Goal: Register for event/course

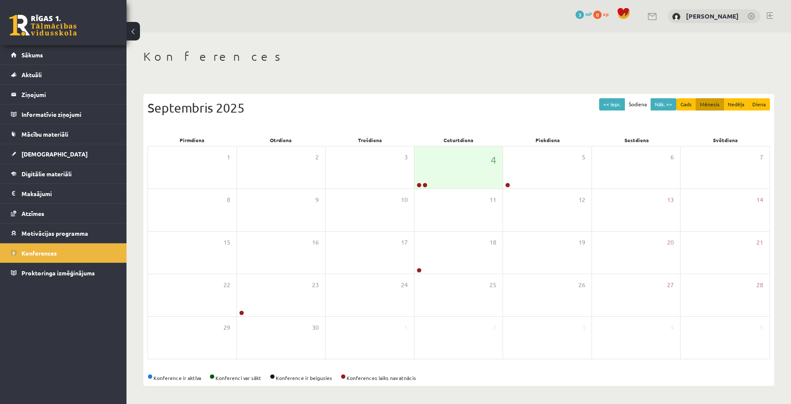
click at [639, 52] on h1 "Konferences" at bounding box center [458, 56] width 631 height 14
click at [113, 50] on link "Sākums" at bounding box center [63, 54] width 105 height 19
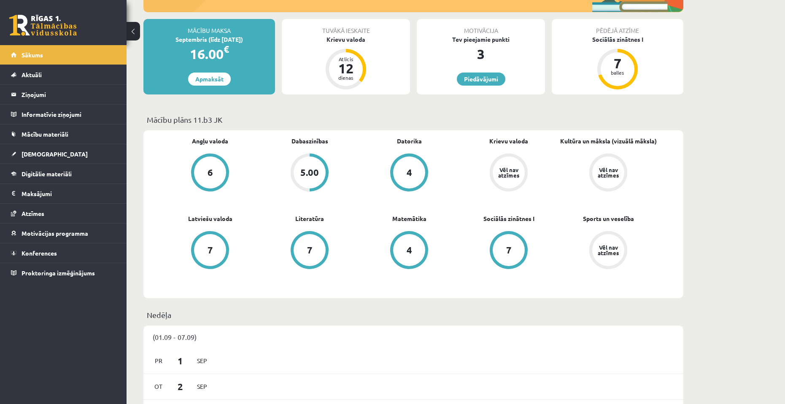
scroll to position [138, 0]
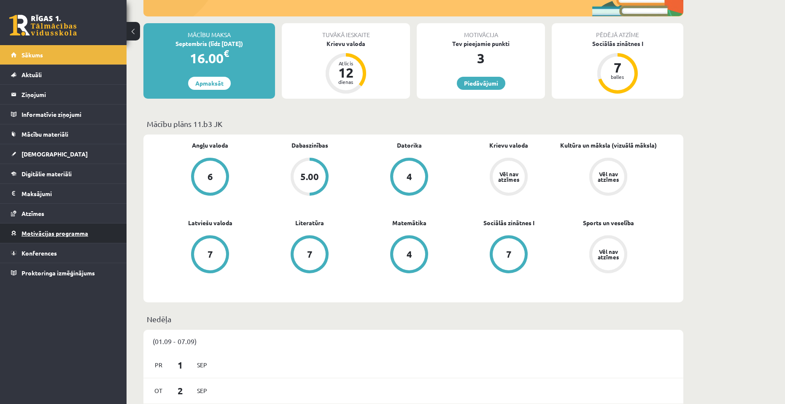
click at [48, 237] on link "Motivācijas programma" at bounding box center [63, 232] width 105 height 19
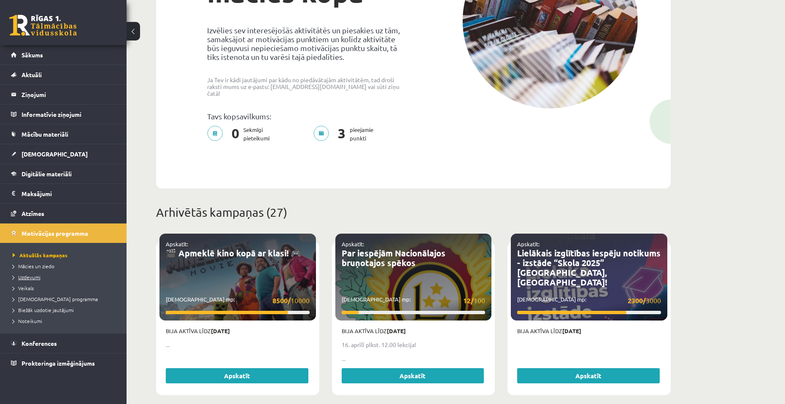
click at [30, 279] on span "Uzdevumi" at bounding box center [27, 277] width 28 height 7
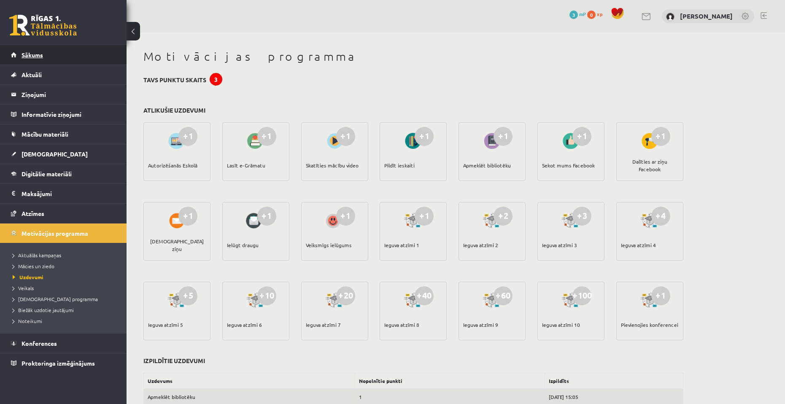
click at [56, 60] on link "Sākums" at bounding box center [63, 54] width 105 height 19
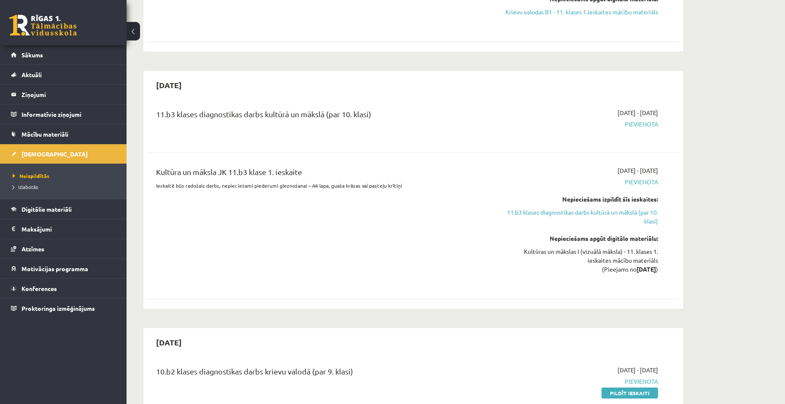
scroll to position [295, 0]
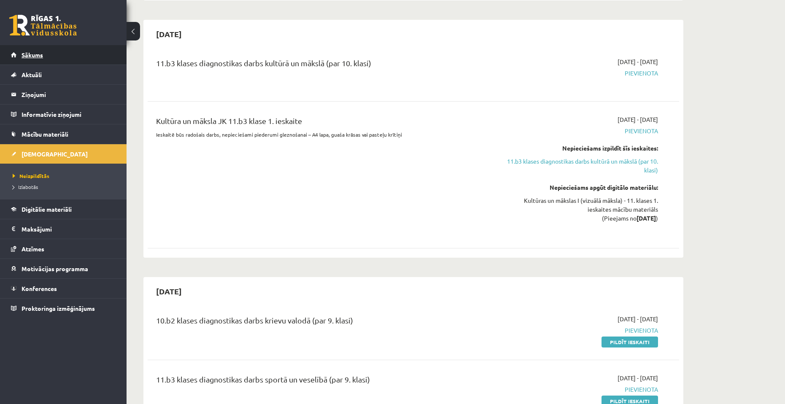
click at [46, 49] on link "Sākums" at bounding box center [63, 54] width 105 height 19
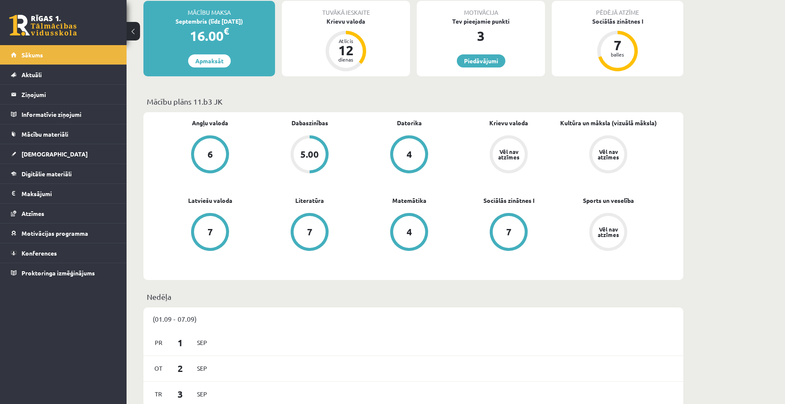
scroll to position [127, 0]
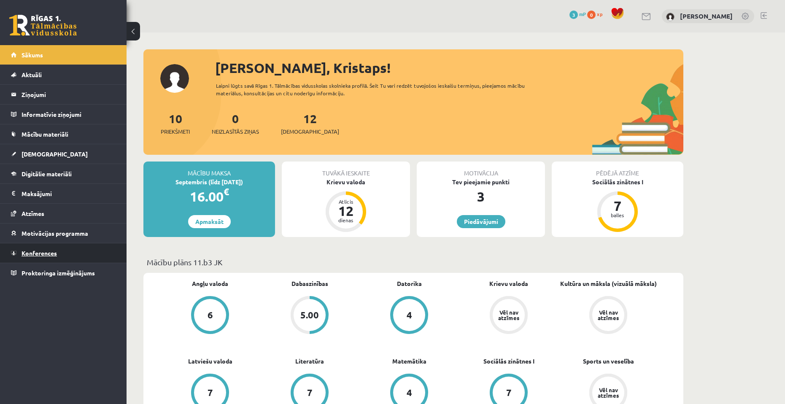
click at [52, 251] on span "Konferences" at bounding box center [39, 253] width 35 height 8
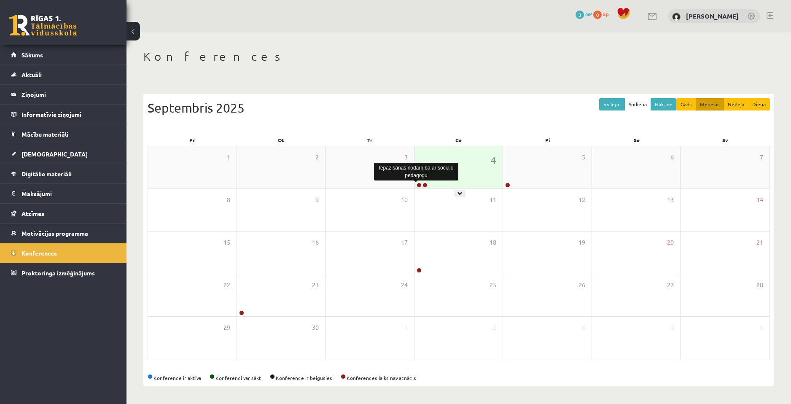
click at [420, 183] on link at bounding box center [419, 185] width 5 height 5
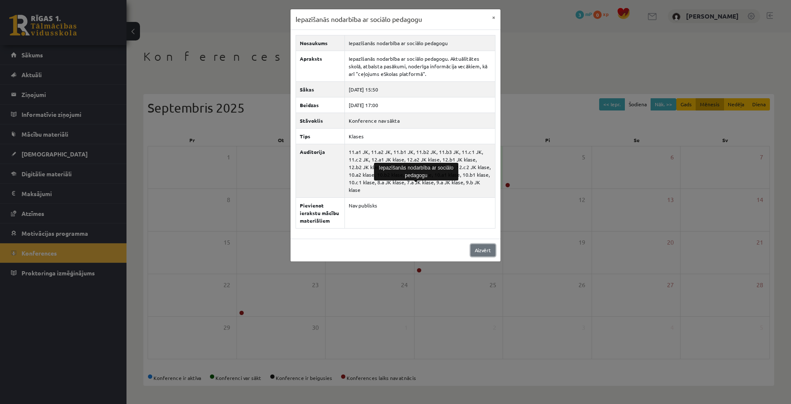
click at [492, 244] on link "Aizvērt" at bounding box center [483, 250] width 25 height 12
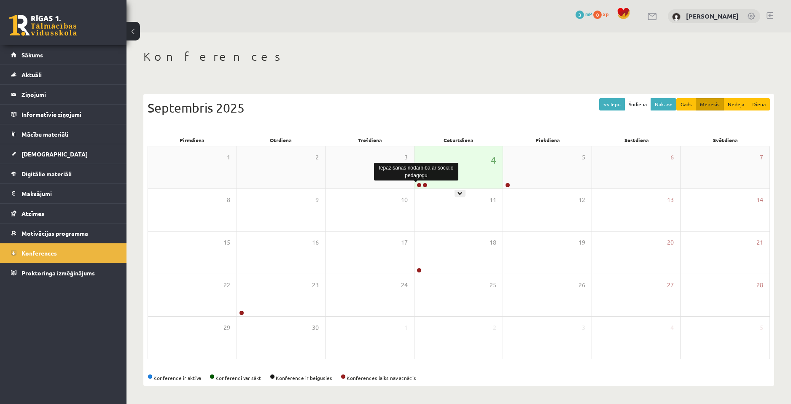
click at [419, 185] on link at bounding box center [419, 185] width 5 height 5
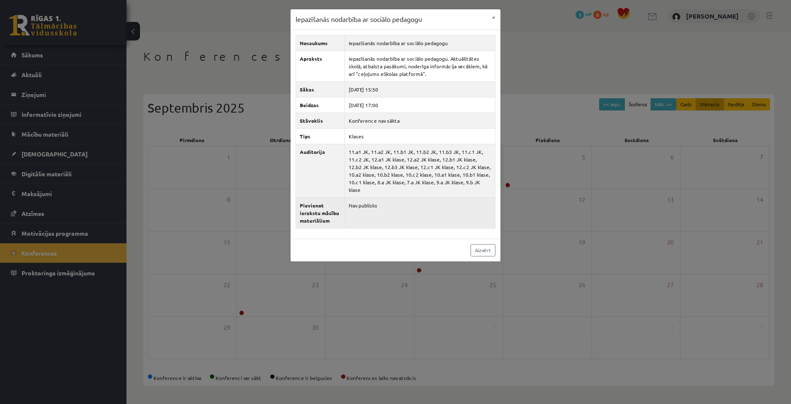
click at [364, 197] on td "Nav publisks" at bounding box center [420, 212] width 151 height 31
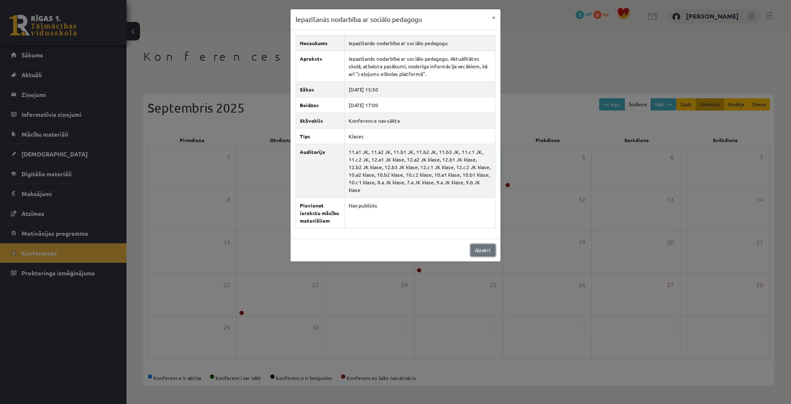
click at [487, 245] on link "Aizvērt" at bounding box center [483, 250] width 25 height 12
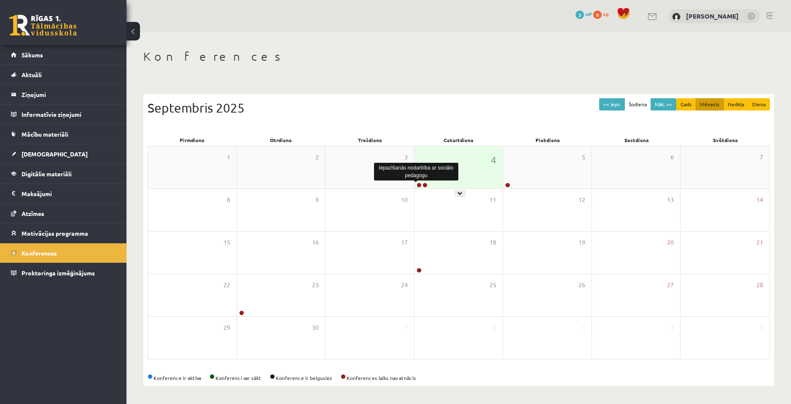
click at [418, 185] on link at bounding box center [419, 185] width 5 height 5
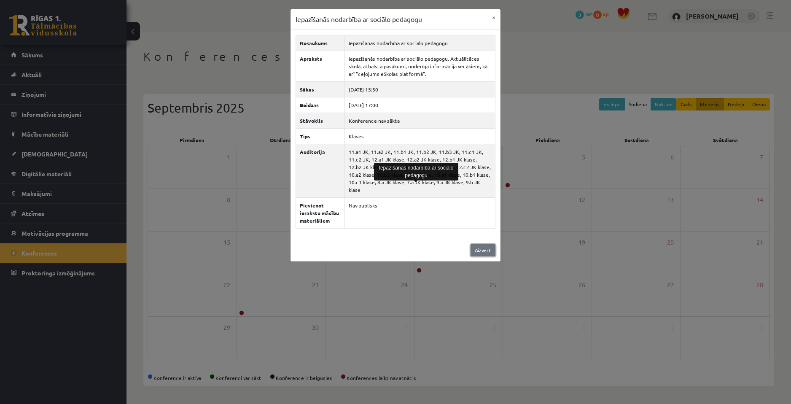
click at [490, 246] on link "Aizvērt" at bounding box center [483, 250] width 25 height 12
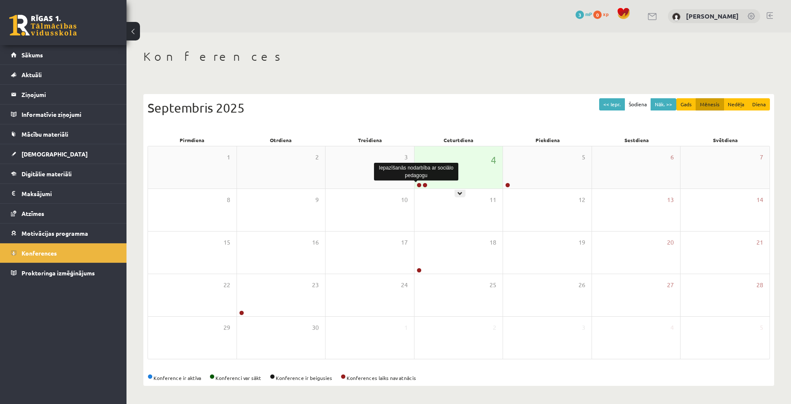
click at [419, 184] on link at bounding box center [419, 185] width 5 height 5
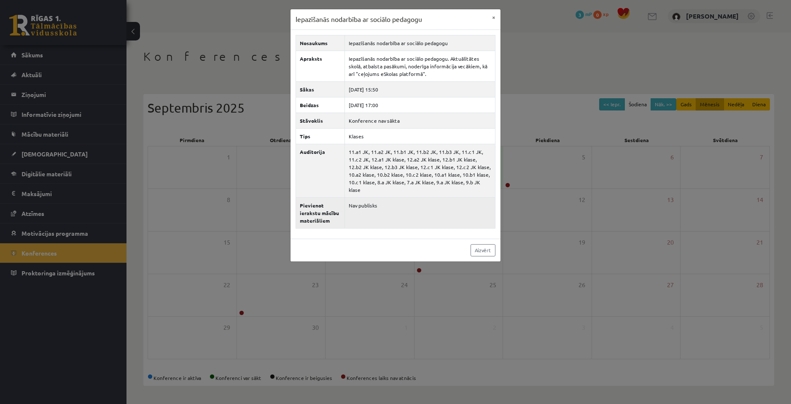
click at [466, 219] on td "Nav publisks" at bounding box center [420, 212] width 151 height 31
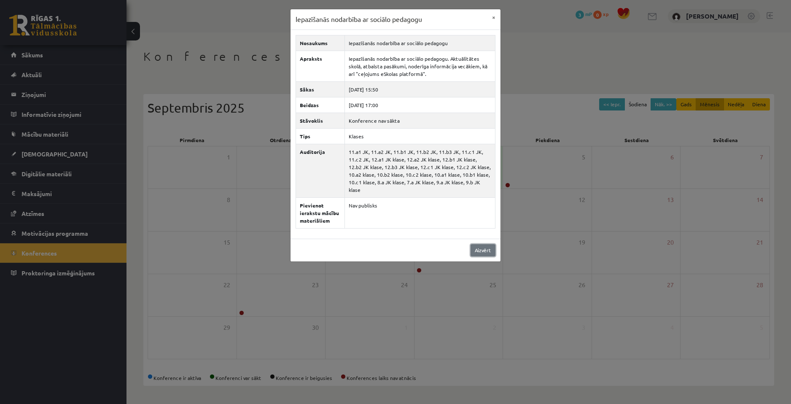
click at [481, 244] on link "Aizvērt" at bounding box center [483, 250] width 25 height 12
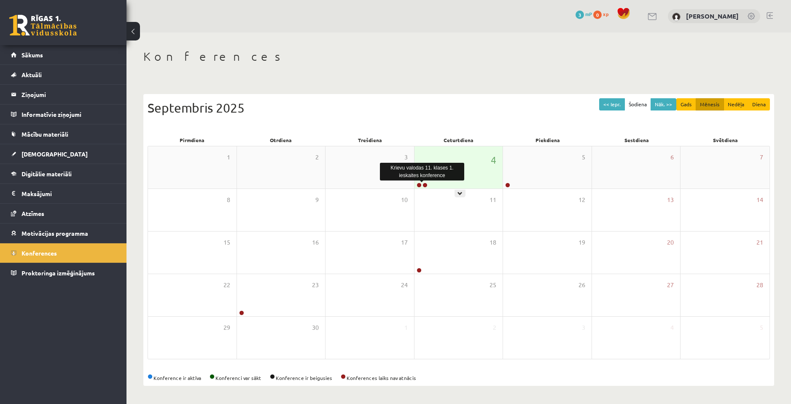
click at [425, 183] on link at bounding box center [425, 185] width 5 height 5
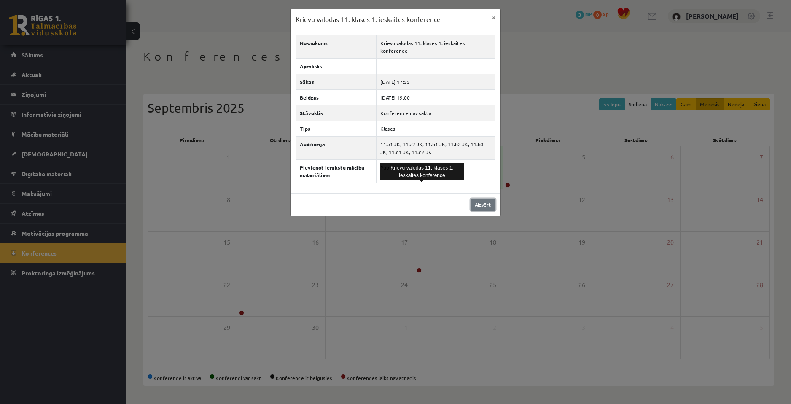
click at [474, 199] on link "Aizvērt" at bounding box center [483, 205] width 25 height 12
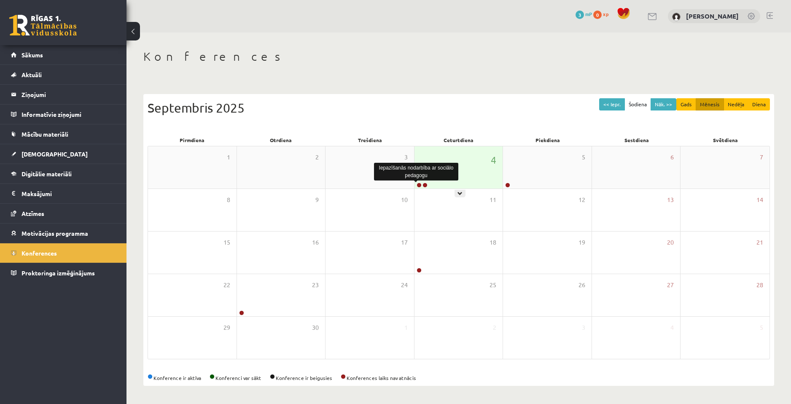
click at [418, 187] on link at bounding box center [419, 185] width 5 height 5
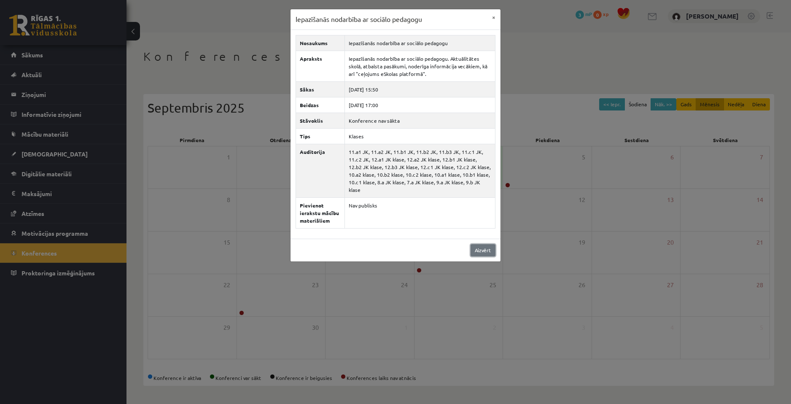
click at [472, 244] on link "Aizvērt" at bounding box center [483, 250] width 25 height 12
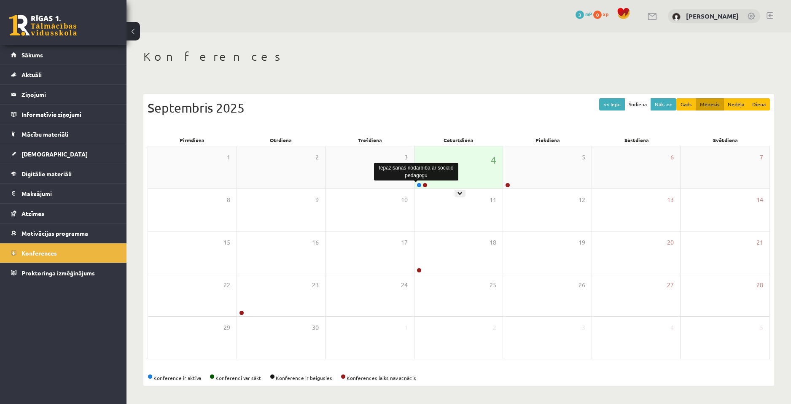
click at [419, 185] on link at bounding box center [419, 185] width 5 height 5
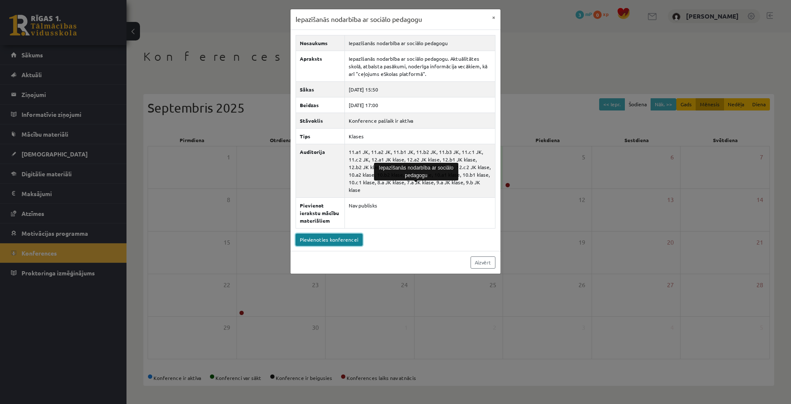
click at [339, 234] on link "Pievienoties konferencei" at bounding box center [329, 240] width 67 height 12
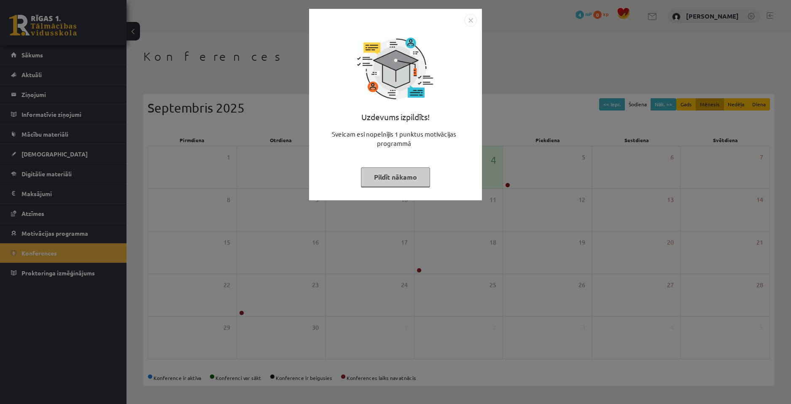
click at [474, 17] on img "Close" at bounding box center [470, 20] width 13 height 13
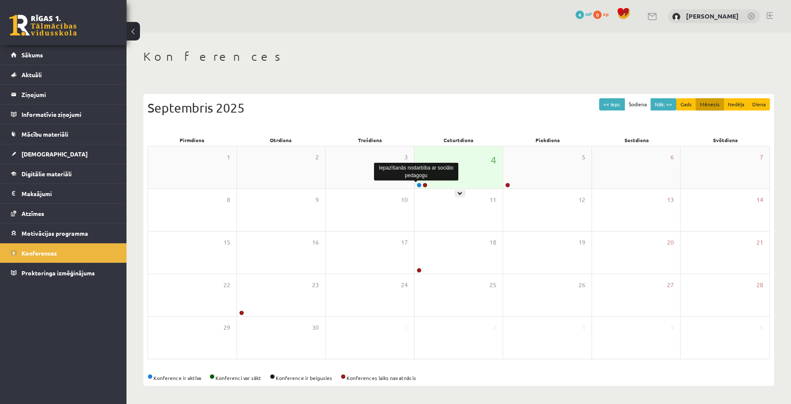
click at [420, 185] on link at bounding box center [419, 185] width 5 height 5
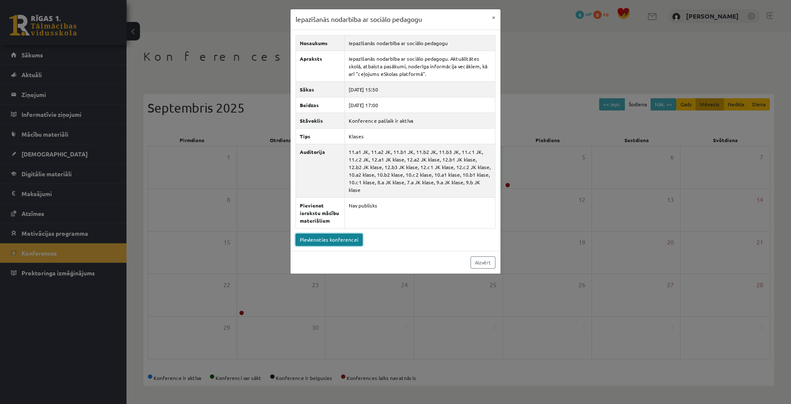
click at [337, 234] on link "Pievienoties konferencei" at bounding box center [329, 240] width 67 height 12
click at [474, 256] on link "Aizvērt" at bounding box center [483, 262] width 25 height 12
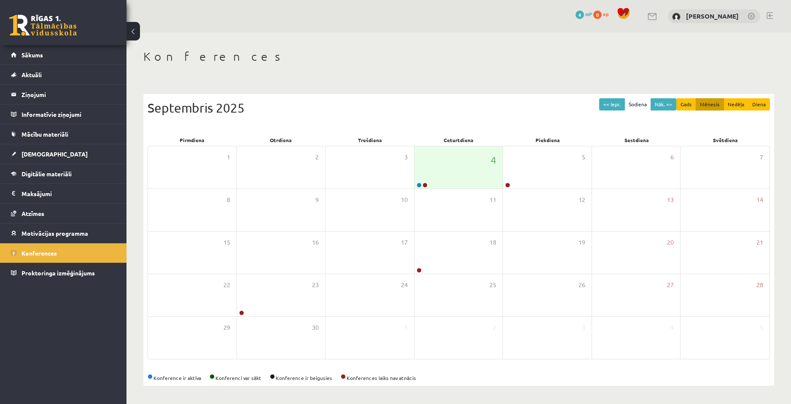
click at [576, 16] on span "4" at bounding box center [580, 15] width 8 height 8
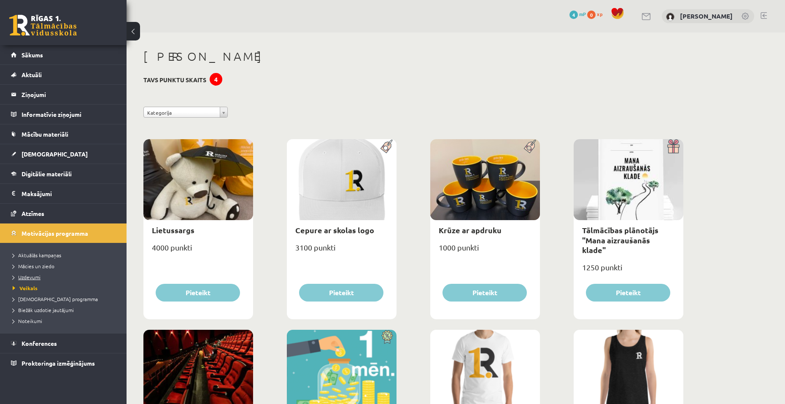
click at [33, 275] on span "Uzdevumi" at bounding box center [27, 277] width 28 height 7
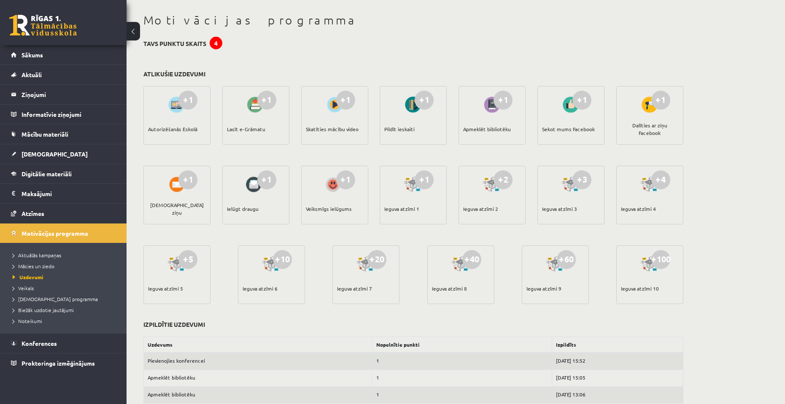
scroll to position [70, 0]
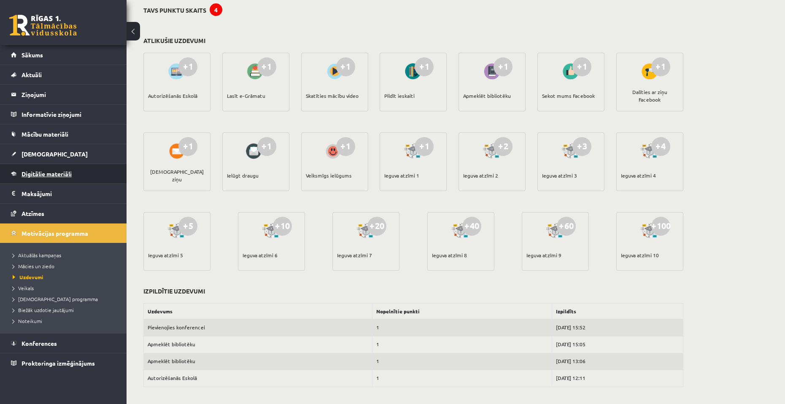
click at [51, 176] on span "Digitālie materiāli" at bounding box center [47, 174] width 50 height 8
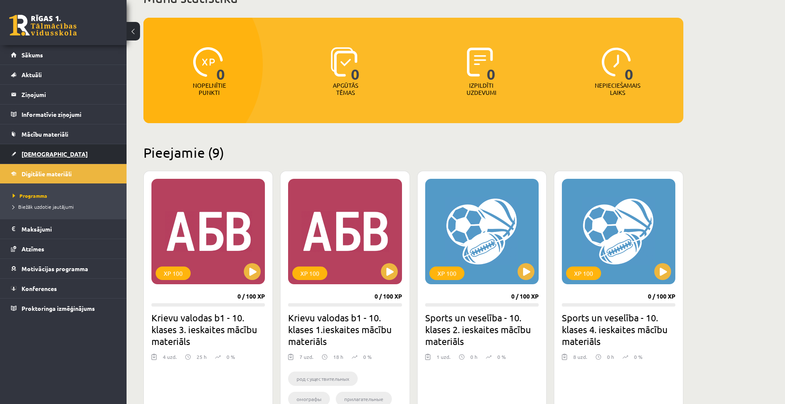
click at [46, 156] on span "[DEMOGRAPHIC_DATA]" at bounding box center [55, 154] width 66 height 8
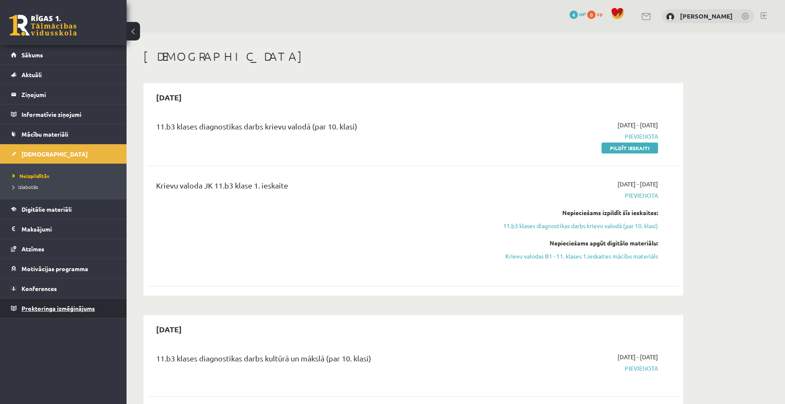
click at [48, 305] on span "Proktoringa izmēģinājums" at bounding box center [58, 308] width 73 height 8
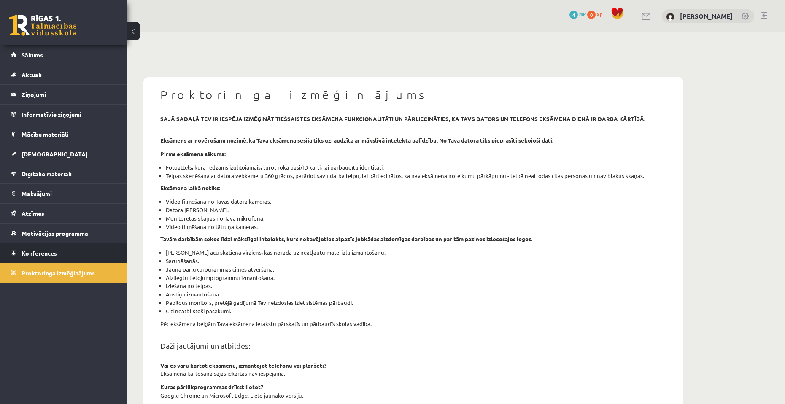
click at [48, 253] on span "Konferences" at bounding box center [39, 253] width 35 height 8
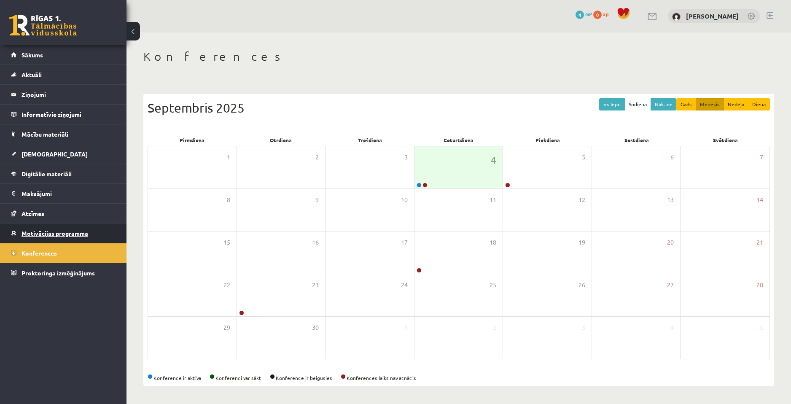
click at [52, 231] on span "Motivācijas programma" at bounding box center [55, 233] width 67 height 8
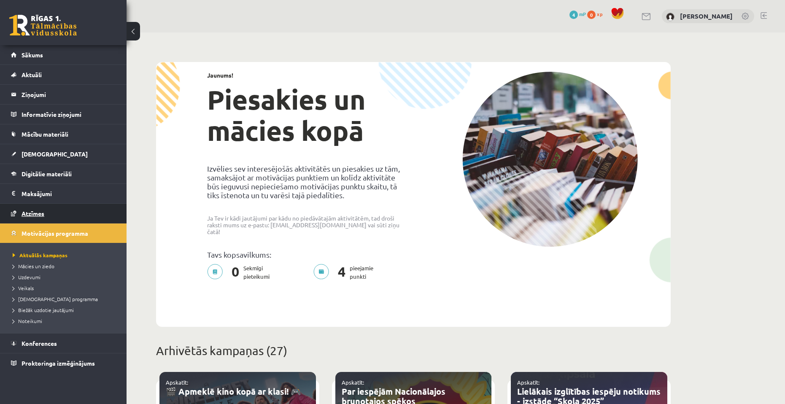
click at [51, 215] on link "Atzīmes" at bounding box center [63, 213] width 105 height 19
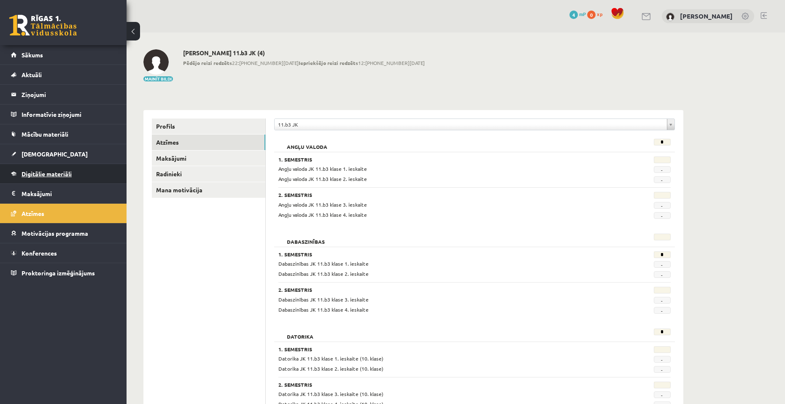
click at [55, 175] on span "Digitālie materiāli" at bounding box center [47, 174] width 50 height 8
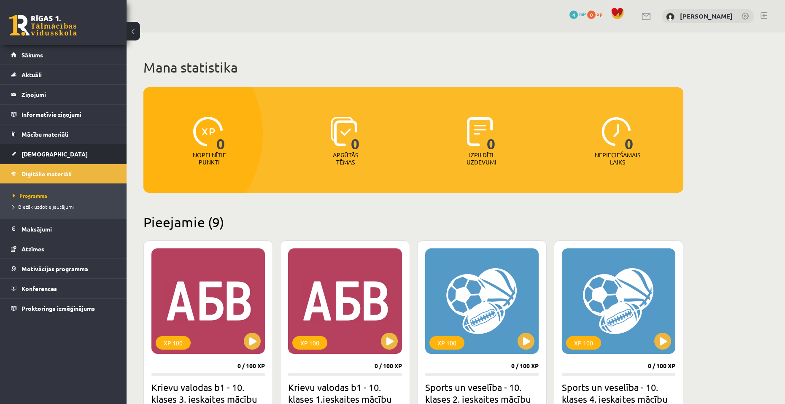
click at [59, 151] on link "[DEMOGRAPHIC_DATA]" at bounding box center [63, 153] width 105 height 19
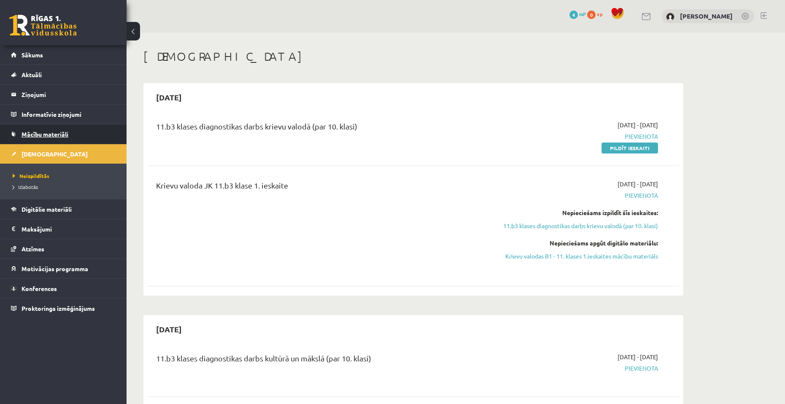
click at [65, 133] on span "Mācību materiāli" at bounding box center [45, 134] width 47 height 8
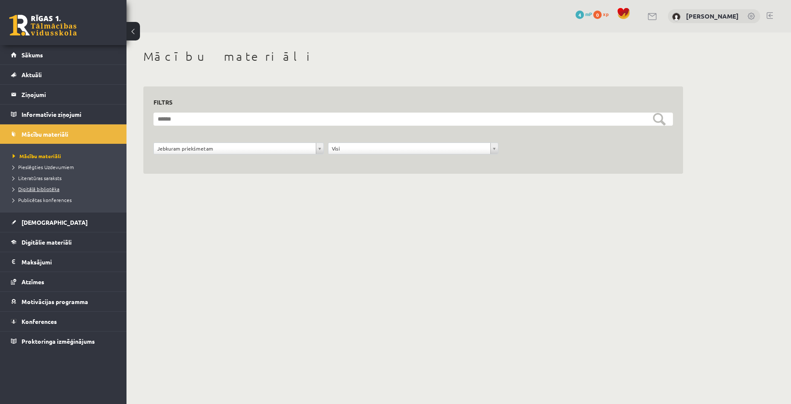
click at [60, 189] on link "Digitālā bibliotēka" at bounding box center [65, 189] width 105 height 8
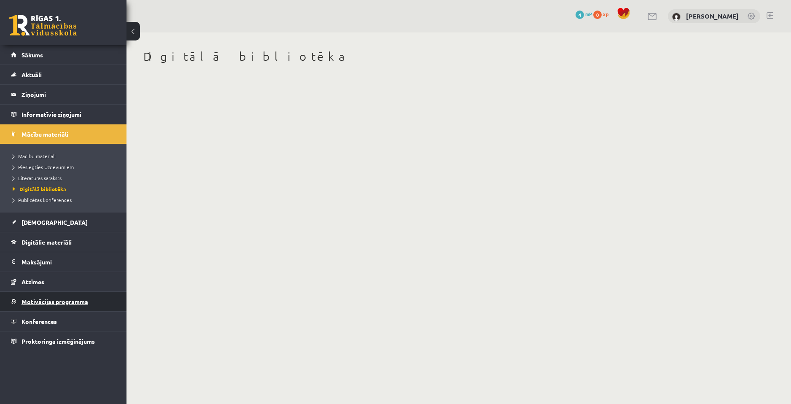
click at [56, 295] on link "Motivācijas programma" at bounding box center [63, 301] width 105 height 19
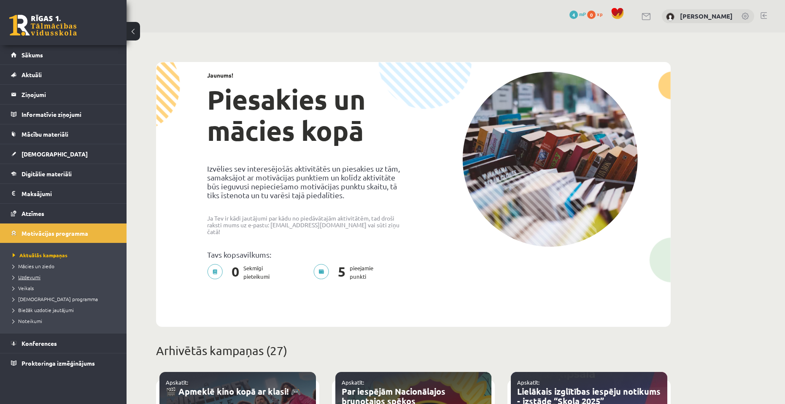
click at [32, 280] on link "Uzdevumi" at bounding box center [65, 277] width 105 height 8
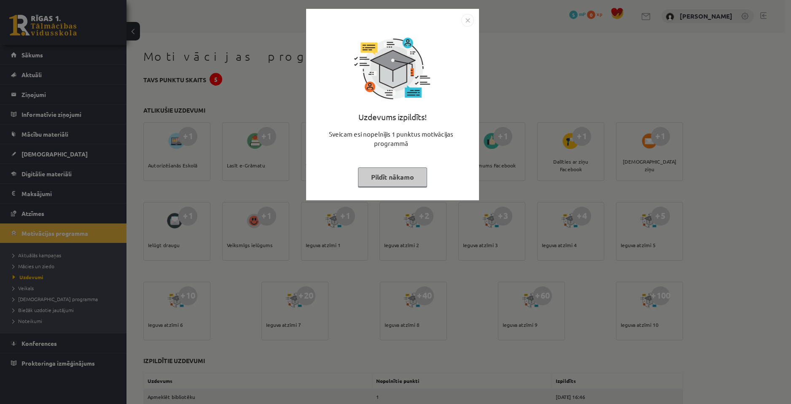
click at [467, 20] on img "Close" at bounding box center [467, 20] width 13 height 13
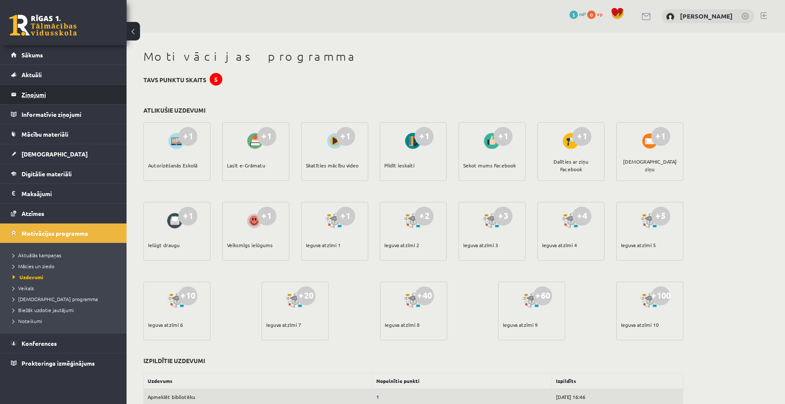
click at [70, 96] on legend "Ziņojumi 0" at bounding box center [69, 94] width 94 height 19
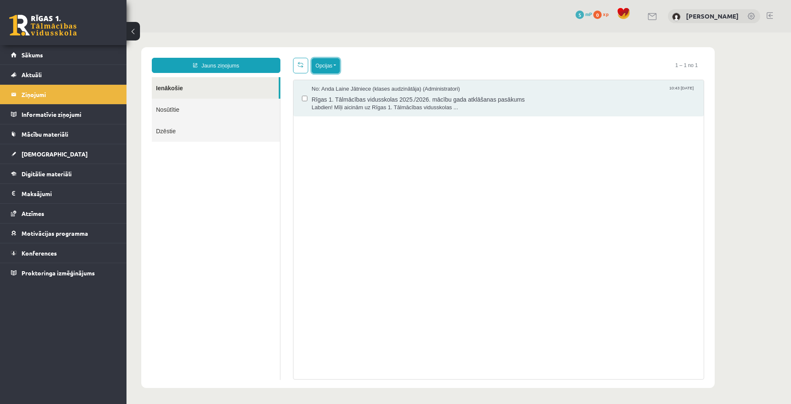
click at [340, 65] on button "Opcijas" at bounding box center [326, 65] width 28 height 15
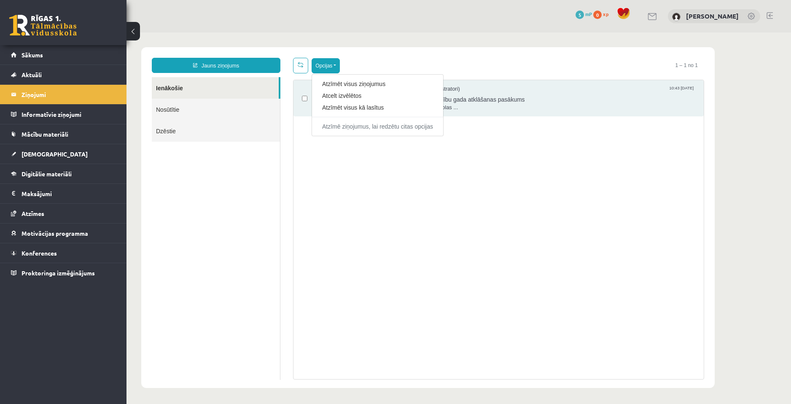
click at [409, 65] on div "Opcijas Atzīmēt visus ziņojumus Atcelt izvēlētos Atzīmēt visus kā lasītus Atzīm…" at bounding box center [498, 66] width 411 height 16
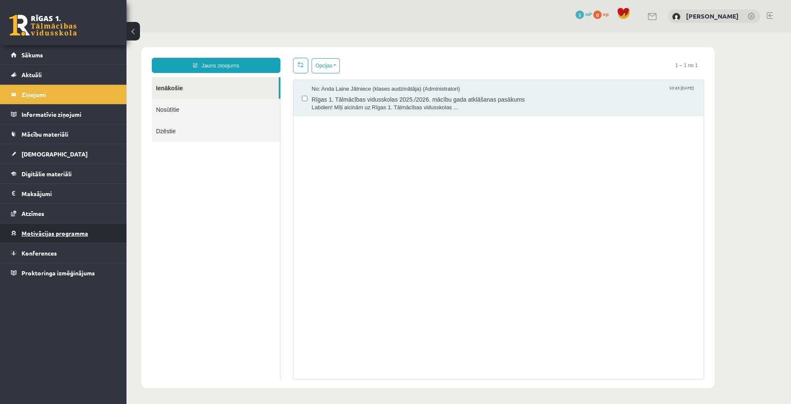
click at [60, 238] on link "Motivācijas programma" at bounding box center [63, 232] width 105 height 19
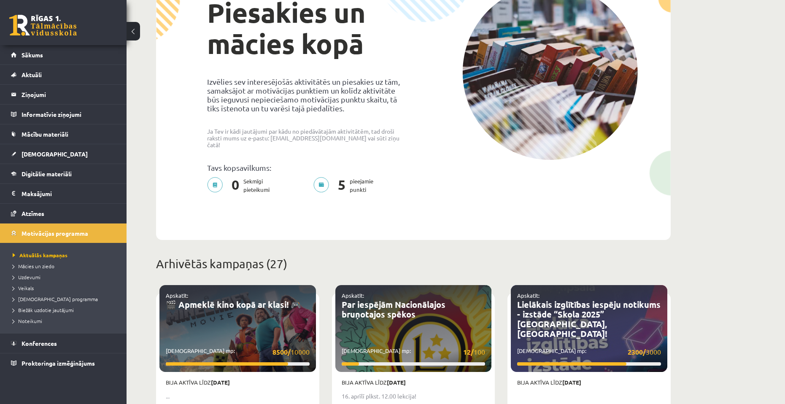
scroll to position [84, 0]
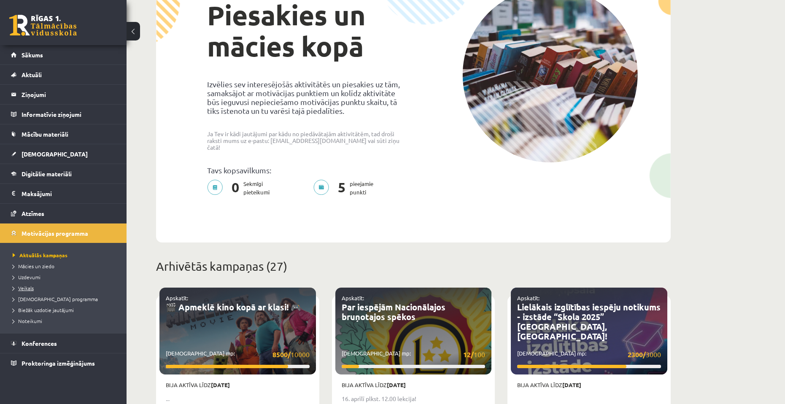
click at [47, 287] on link "Veikals" at bounding box center [65, 288] width 105 height 8
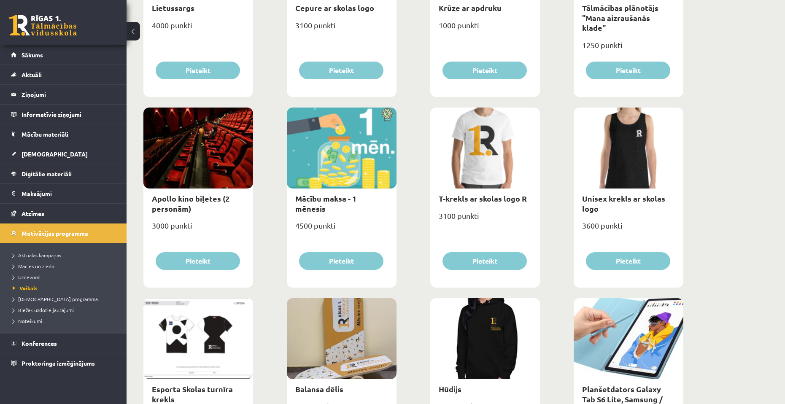
scroll to position [259, 0]
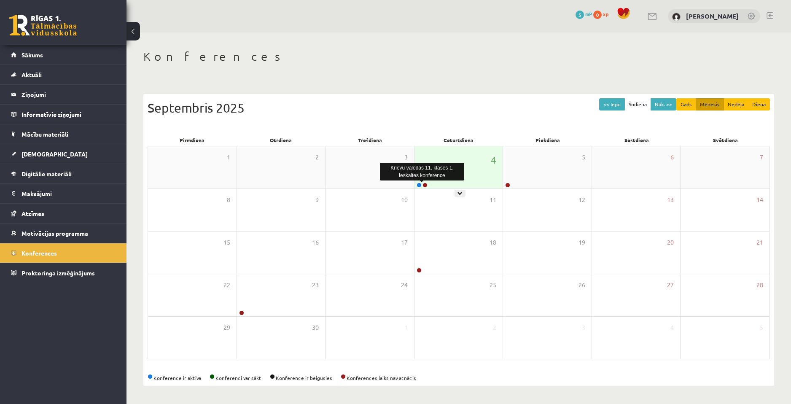
click at [424, 185] on link at bounding box center [425, 185] width 5 height 5
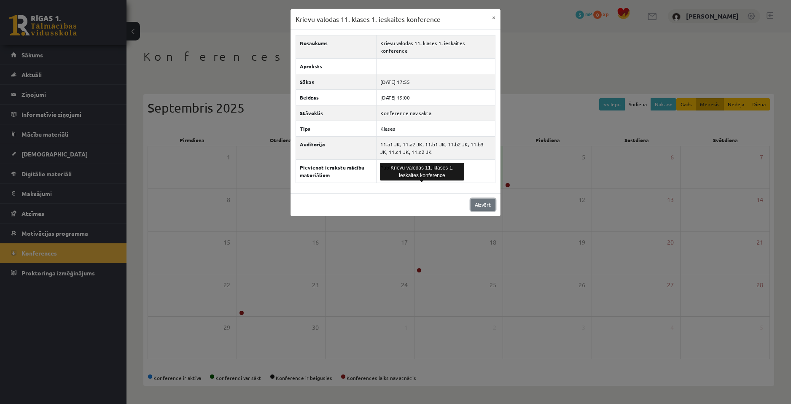
click at [488, 199] on link "Aizvērt" at bounding box center [483, 205] width 25 height 12
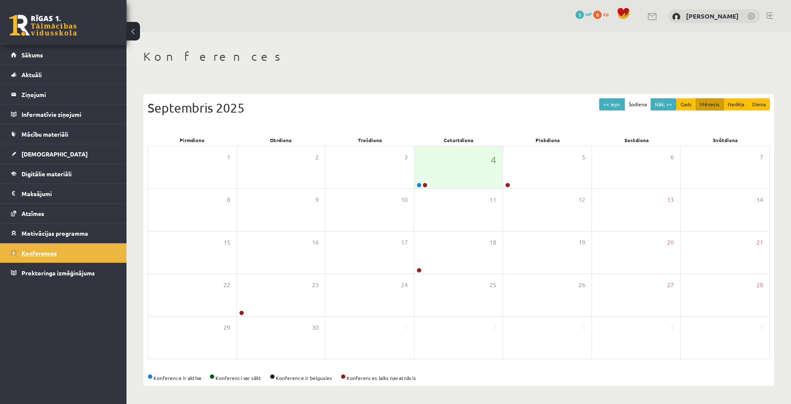
click at [54, 251] on span "Konferences" at bounding box center [39, 253] width 35 height 8
click at [72, 137] on link "Mācību materiāli" at bounding box center [63, 133] width 105 height 19
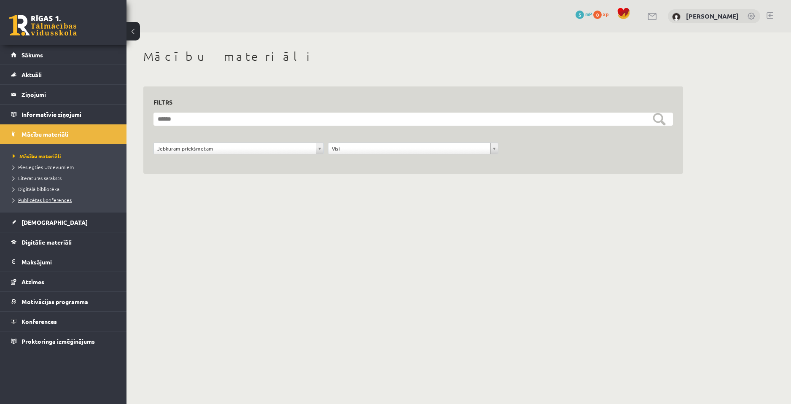
click at [49, 201] on span "Publicētas konferences" at bounding box center [42, 199] width 59 height 7
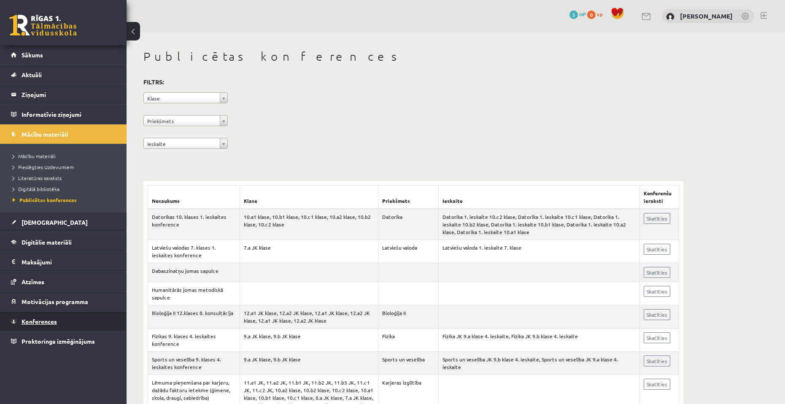
click at [48, 320] on span "Konferences" at bounding box center [39, 322] width 35 height 8
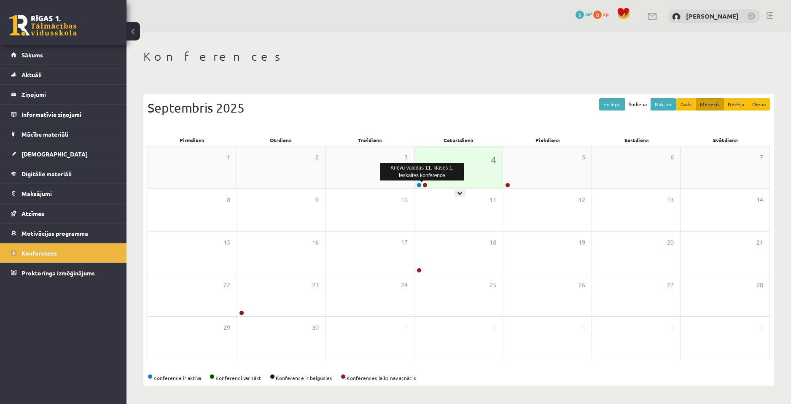
click at [425, 184] on link at bounding box center [425, 185] width 5 height 5
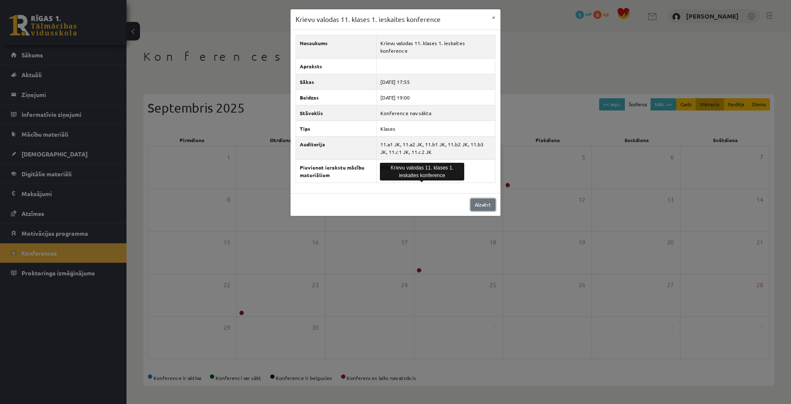
click at [493, 199] on link "Aizvērt" at bounding box center [483, 205] width 25 height 12
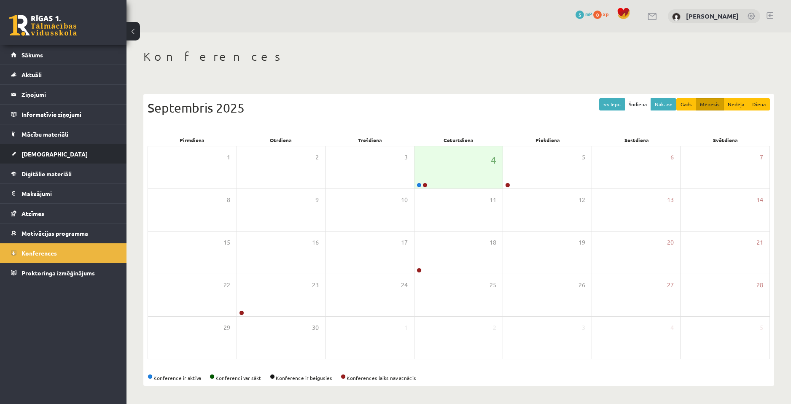
click at [49, 153] on link "[DEMOGRAPHIC_DATA]" at bounding box center [63, 153] width 105 height 19
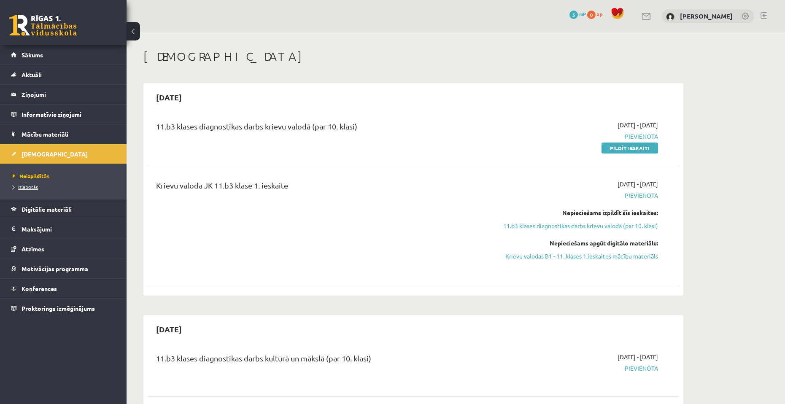
click at [29, 188] on span "Izlabotās" at bounding box center [25, 186] width 25 height 7
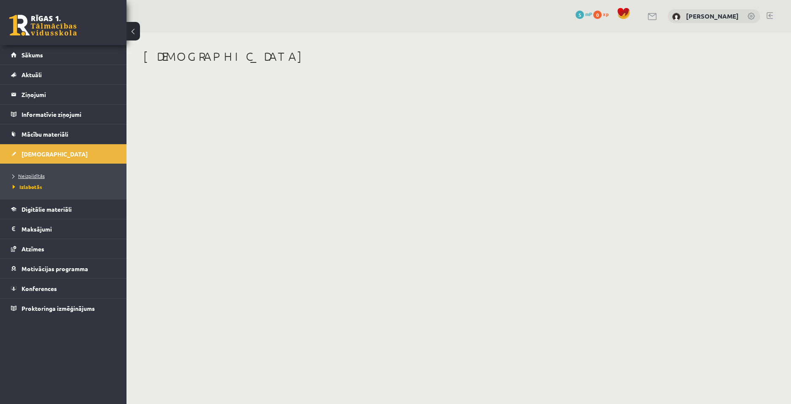
click at [33, 174] on span "Neizpildītās" at bounding box center [29, 175] width 32 height 7
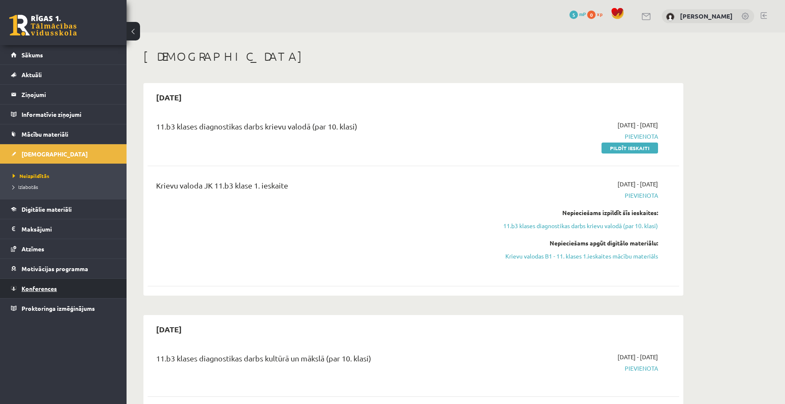
click at [86, 290] on link "Konferences" at bounding box center [63, 288] width 105 height 19
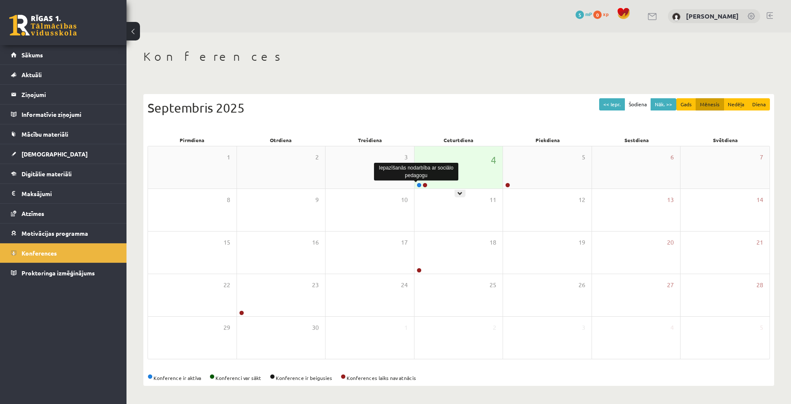
click at [418, 186] on link at bounding box center [419, 185] width 5 height 5
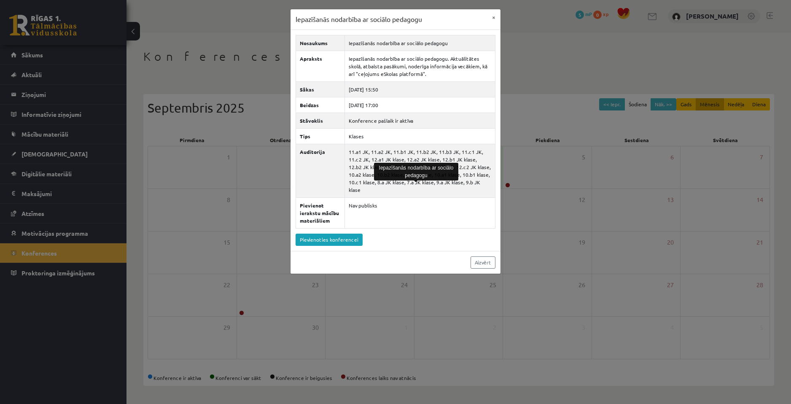
click at [383, 243] on div "Nosaukums Iepazīšanās nodarbība ar sociālo pedagogu Apraksts Iepazīšanās nodarb…" at bounding box center [396, 140] width 210 height 221
click at [470, 251] on div "Aizvērt" at bounding box center [396, 262] width 210 height 23
click at [474, 256] on link "Aizvērt" at bounding box center [483, 262] width 25 height 12
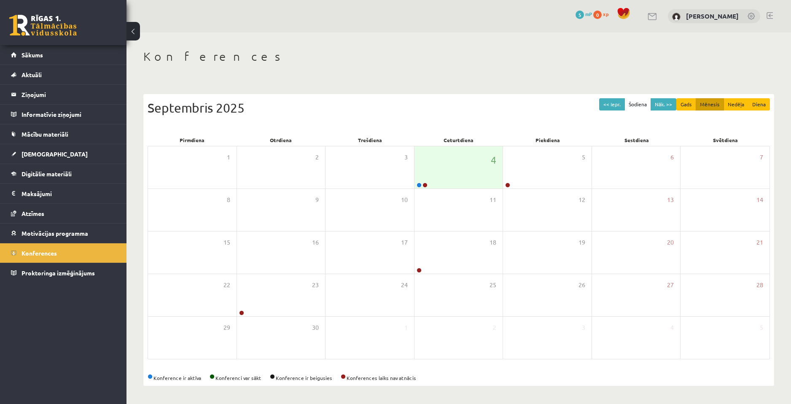
click at [495, 50] on h1 "Konferences" at bounding box center [458, 56] width 631 height 14
click at [424, 186] on link at bounding box center [425, 185] width 5 height 5
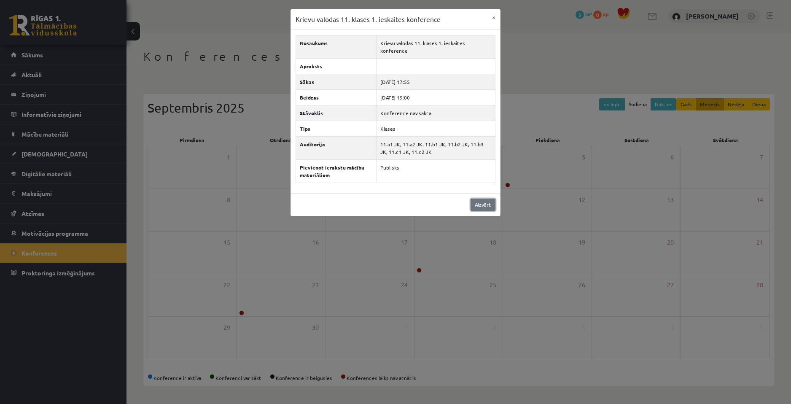
click at [478, 199] on link "Aizvērt" at bounding box center [483, 205] width 25 height 12
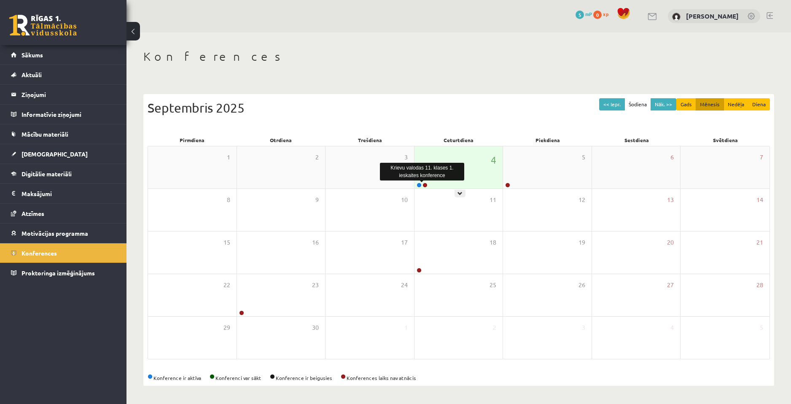
click at [426, 183] on link at bounding box center [425, 185] width 5 height 5
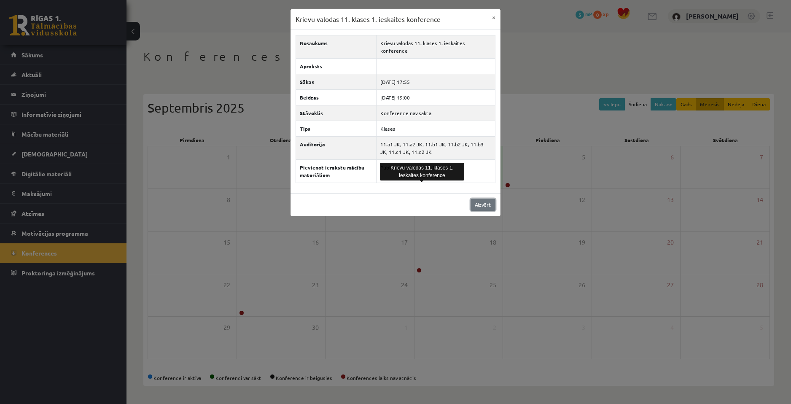
click at [491, 200] on link "Aizvērt" at bounding box center [483, 205] width 25 height 12
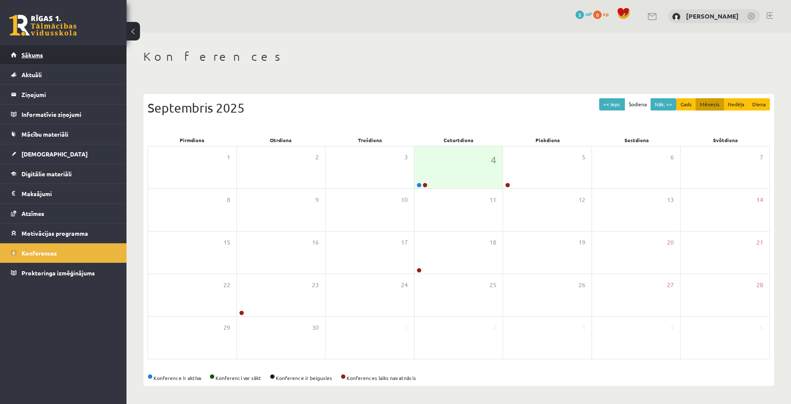
click at [43, 52] on link "Sākums" at bounding box center [63, 54] width 105 height 19
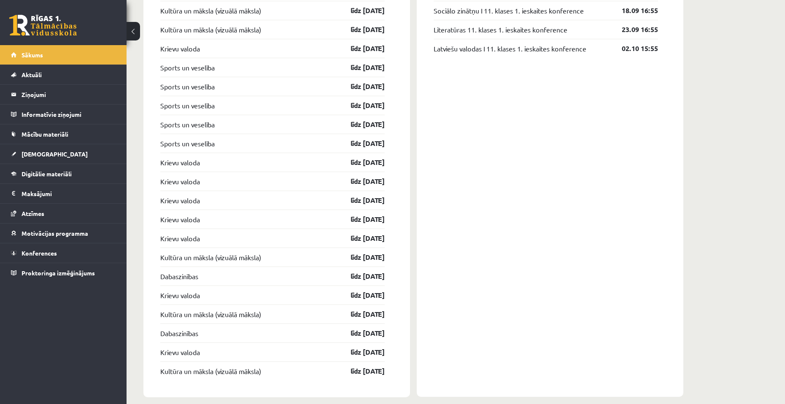
scroll to position [771, 0]
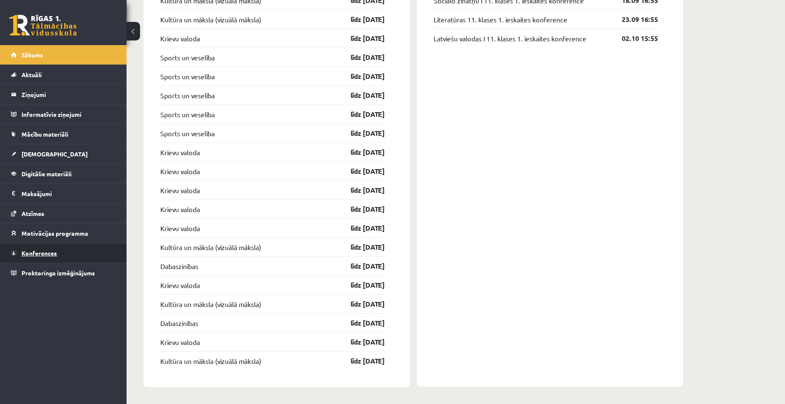
click at [83, 249] on link "Konferences" at bounding box center [63, 252] width 105 height 19
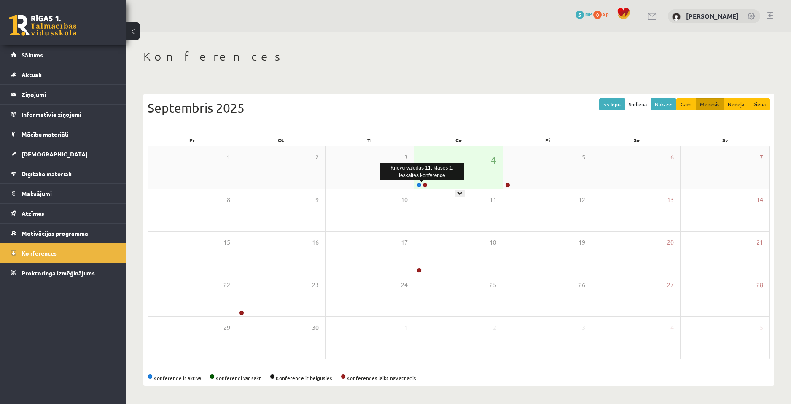
click at [424, 186] on link at bounding box center [425, 185] width 5 height 5
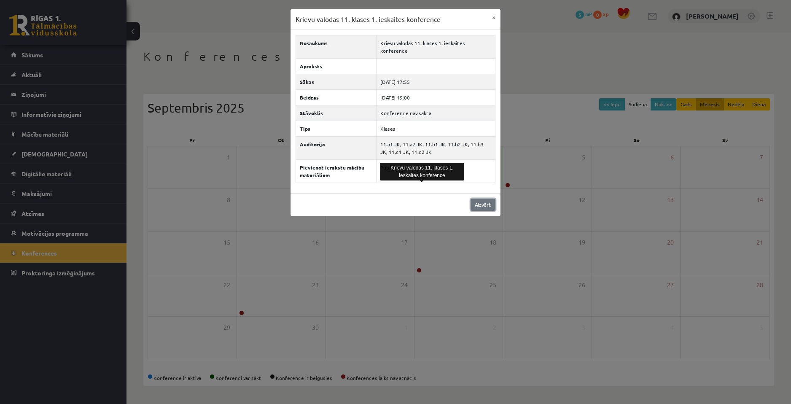
click at [472, 199] on link "Aizvērt" at bounding box center [483, 205] width 25 height 12
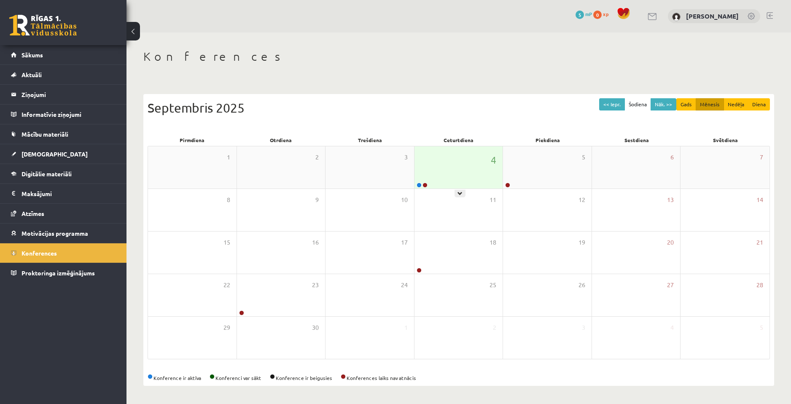
click at [471, 170] on div "4" at bounding box center [459, 167] width 89 height 42
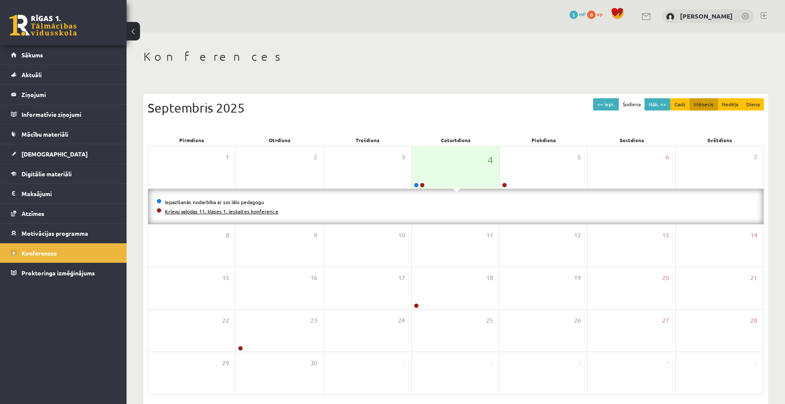
click at [260, 210] on link "Krievu valodas 11. klases 1. ieskaites konference" at bounding box center [221, 211] width 113 height 7
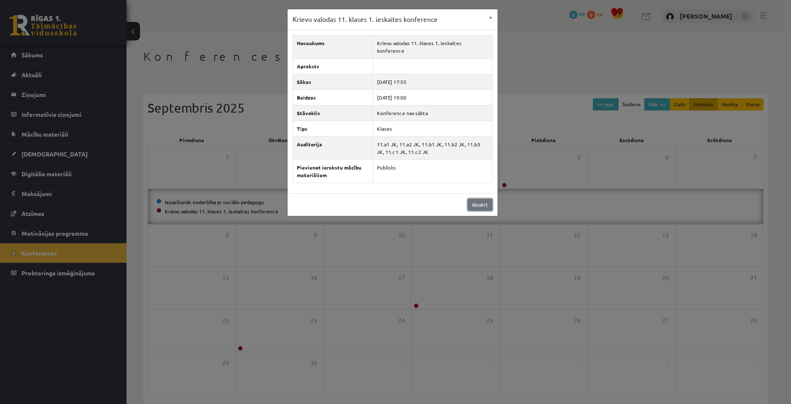
click at [479, 199] on link "Aizvērt" at bounding box center [480, 205] width 25 height 12
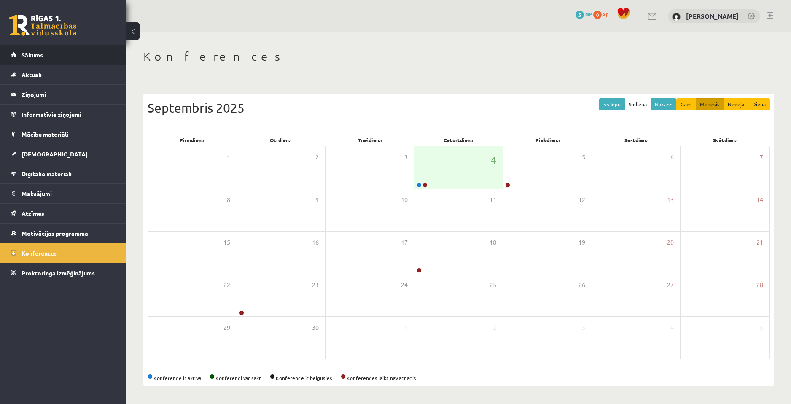
click at [31, 58] on span "Sākums" at bounding box center [33, 55] width 22 height 8
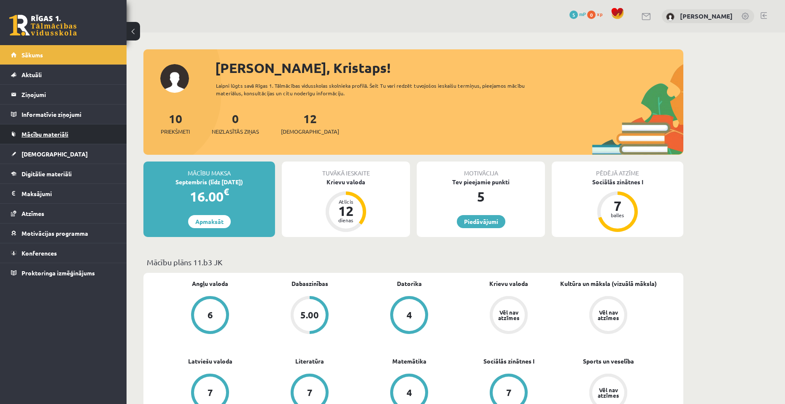
click at [65, 130] on link "Mācību materiāli" at bounding box center [63, 133] width 105 height 19
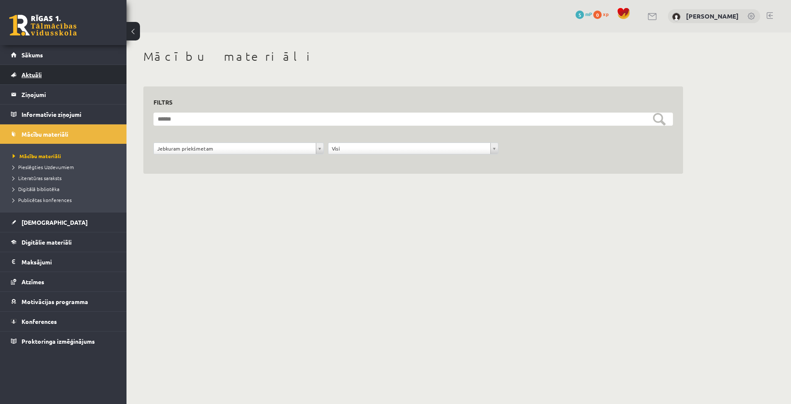
click at [44, 73] on link "Aktuāli" at bounding box center [63, 74] width 105 height 19
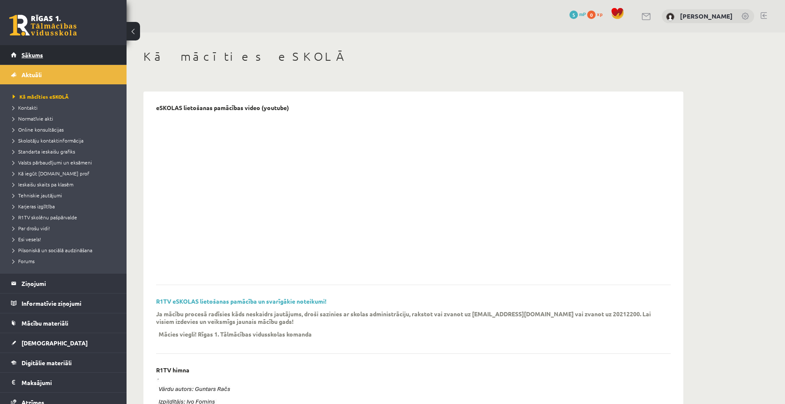
click at [53, 58] on link "Sākums" at bounding box center [63, 54] width 105 height 19
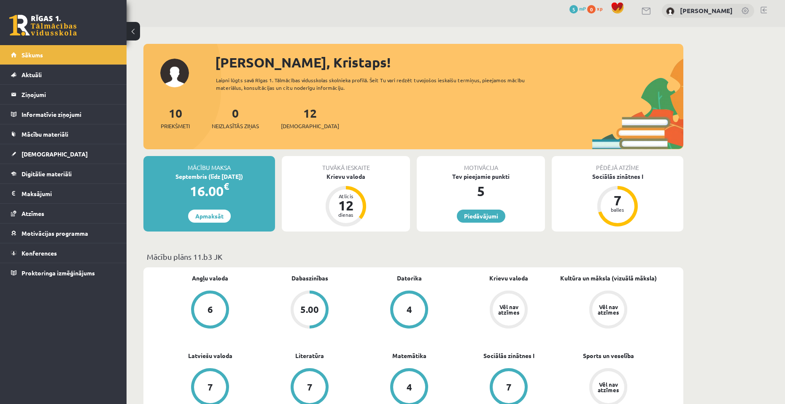
scroll to position [169, 0]
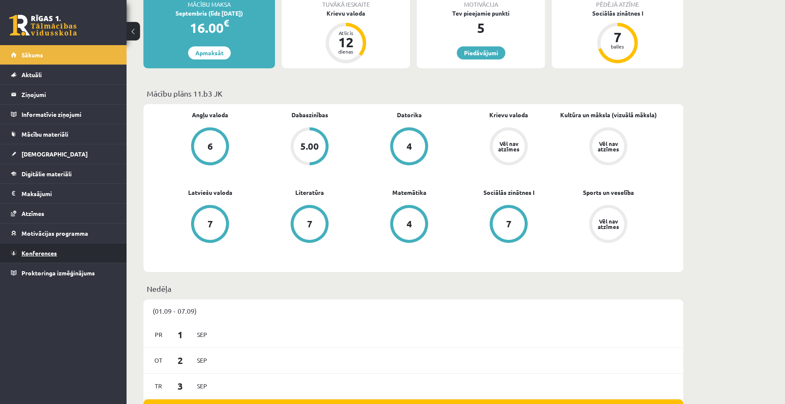
click at [66, 250] on link "Konferences" at bounding box center [63, 252] width 105 height 19
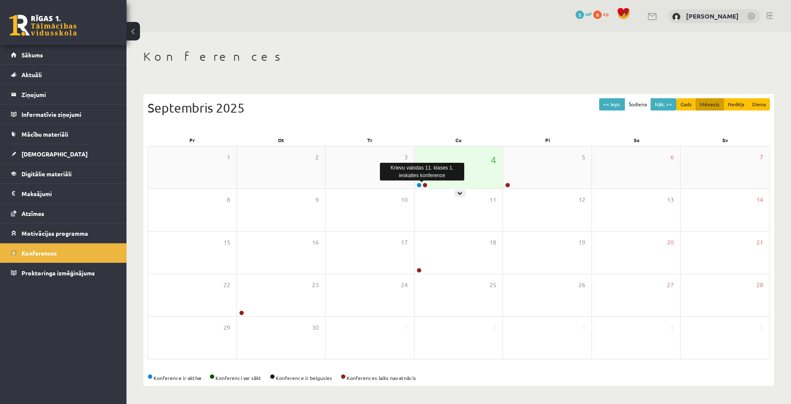
click at [423, 186] on link at bounding box center [425, 185] width 5 height 5
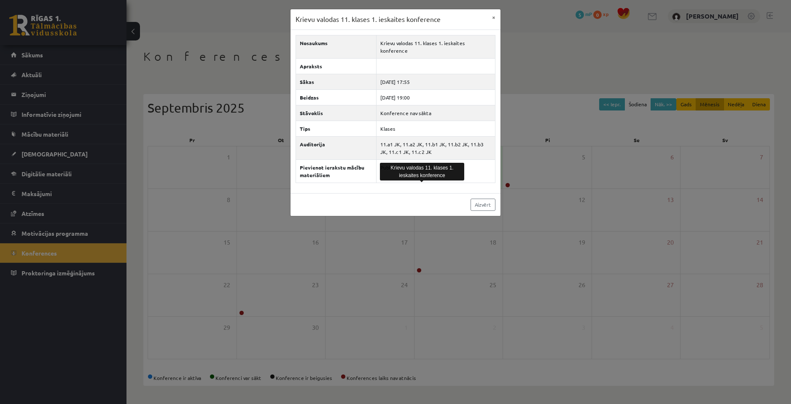
click at [374, 201] on div "Aizvērt" at bounding box center [396, 204] width 210 height 23
click at [374, 200] on div "Aizvērt" at bounding box center [396, 204] width 210 height 23
click at [374, 199] on div "Aizvērt" at bounding box center [396, 204] width 210 height 23
click at [333, 193] on div "Aizvērt" at bounding box center [396, 204] width 210 height 23
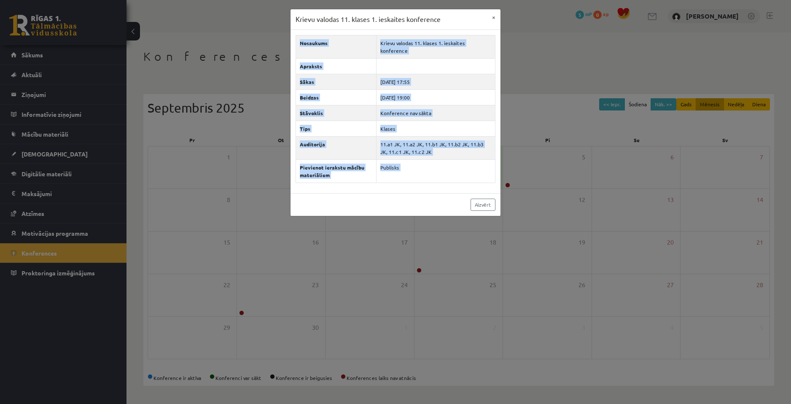
click at [333, 193] on div "Aizvērt" at bounding box center [396, 204] width 210 height 23
click at [392, 193] on div "Aizvērt" at bounding box center [396, 204] width 210 height 23
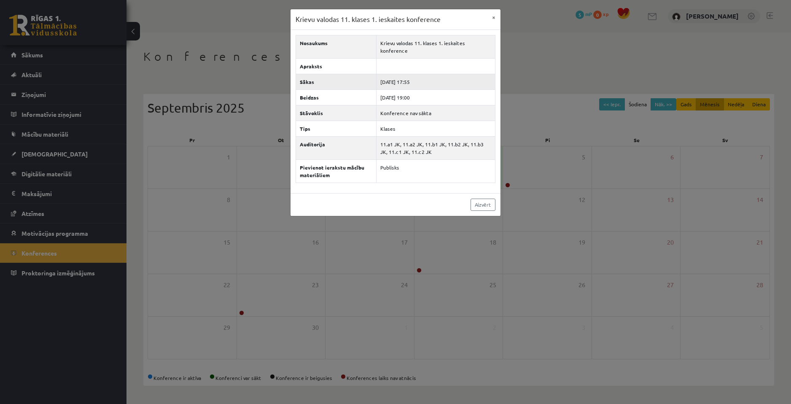
drag, startPoint x: 415, startPoint y: 75, endPoint x: 420, endPoint y: 75, distance: 4.6
click at [420, 75] on td "2025-09-04 17:55" at bounding box center [435, 82] width 119 height 16
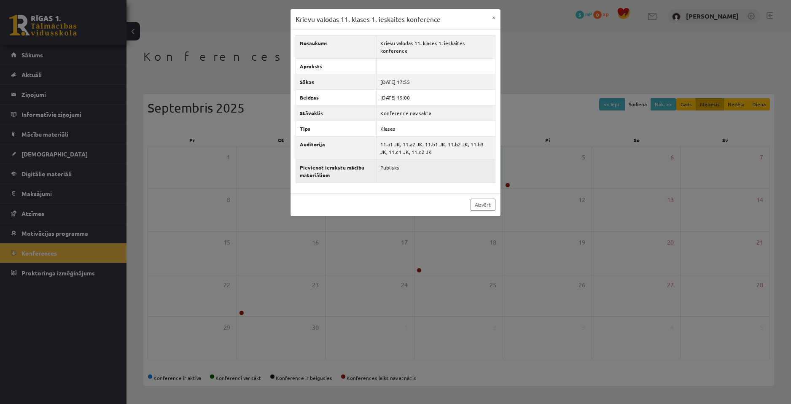
click at [451, 159] on td "Publisks" at bounding box center [435, 170] width 119 height 23
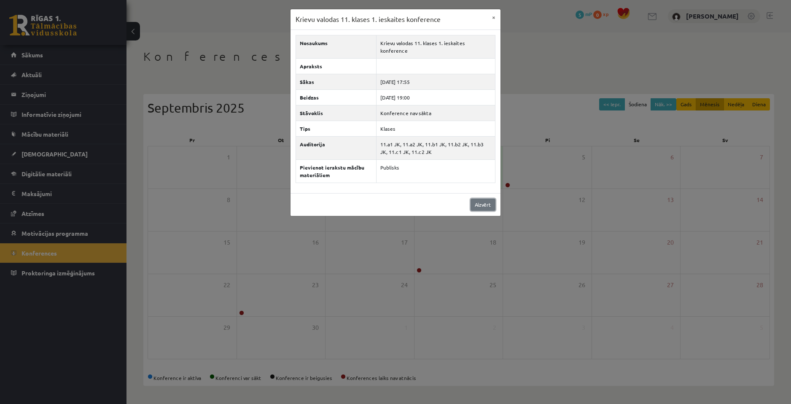
click at [477, 202] on link "Aizvērt" at bounding box center [483, 205] width 25 height 12
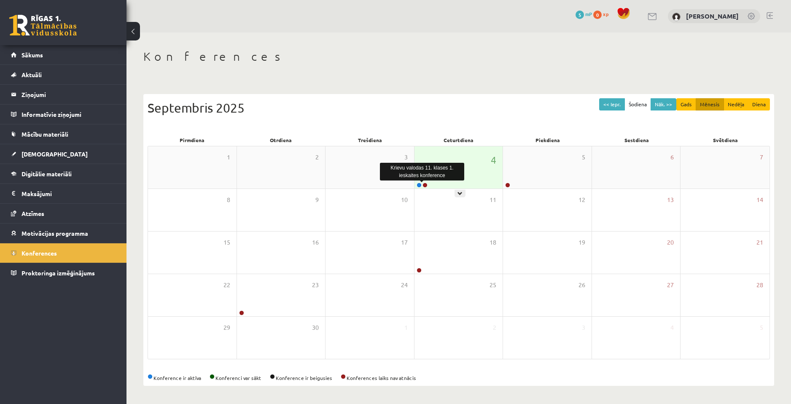
click at [425, 185] on link at bounding box center [425, 185] width 5 height 5
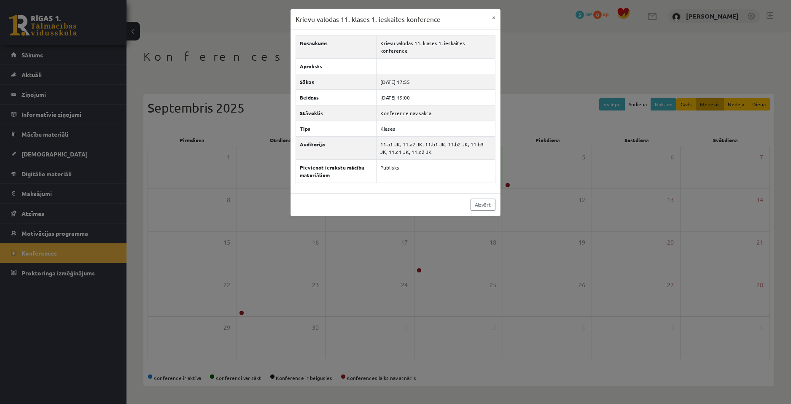
click at [457, 195] on div "Aizvērt" at bounding box center [396, 204] width 210 height 23
click at [481, 203] on link "Aizvērt" at bounding box center [483, 205] width 25 height 12
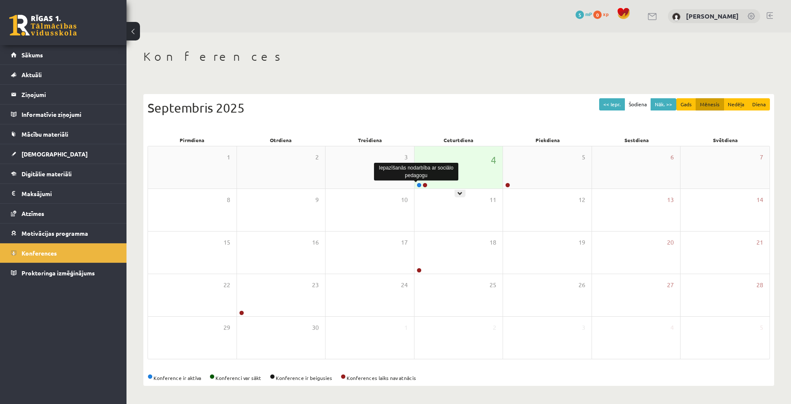
click at [420, 186] on link at bounding box center [419, 185] width 5 height 5
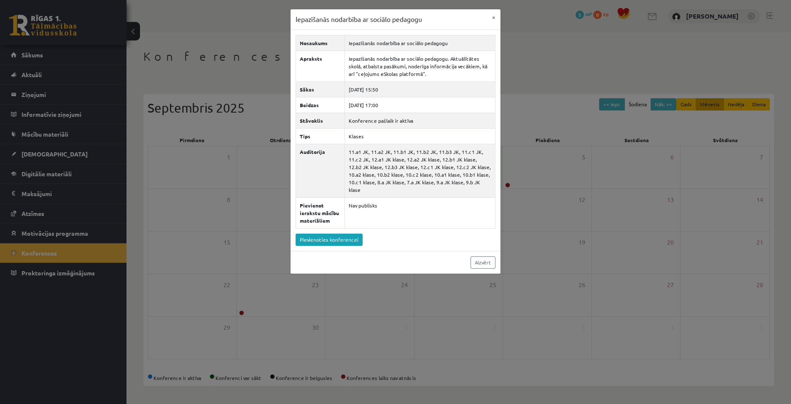
click at [446, 238] on div "Nosaukums Iepazīšanās nodarbība ar sociālo pedagogu Apraksts Iepazīšanās nodarb…" at bounding box center [396, 140] width 210 height 221
click at [486, 256] on link "Aizvērt" at bounding box center [483, 262] width 25 height 12
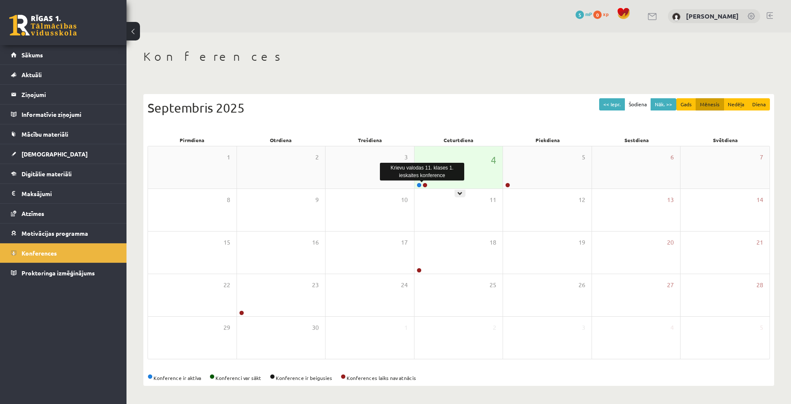
click at [426, 184] on link at bounding box center [425, 185] width 5 height 5
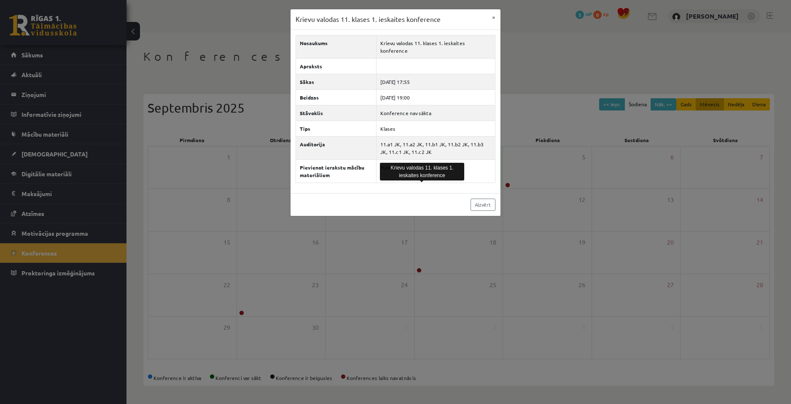
click at [430, 193] on div "Aizvērt" at bounding box center [396, 204] width 210 height 23
drag, startPoint x: 381, startPoint y: 136, endPoint x: 434, endPoint y: 141, distance: 53.0
click at [434, 141] on td "11.a1 JK, 11.a2 JK, 11.b1 JK, 11.b2 JK, 11.b3 JK, 11.c1 JK, 11.c2 JK" at bounding box center [435, 147] width 119 height 23
click at [436, 141] on td "11.a1 JK, 11.a2 JK, 11.b1 JK, 11.b2 JK, 11.b3 JK, 11.c1 JK, 11.c2 JK" at bounding box center [435, 147] width 119 height 23
click at [491, 199] on link "Aizvērt" at bounding box center [483, 205] width 25 height 12
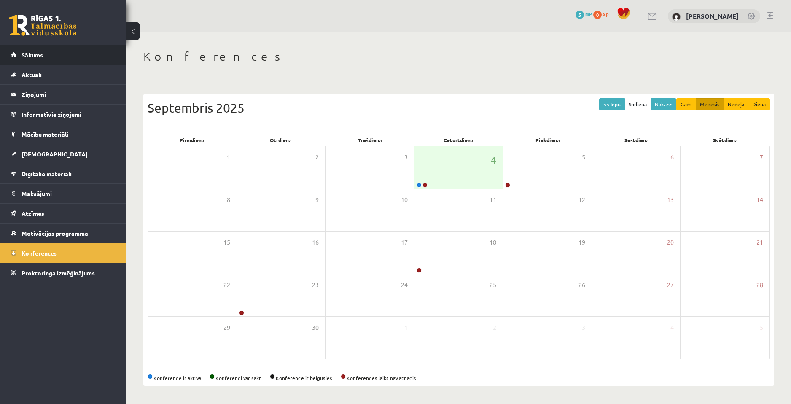
click at [60, 46] on link "Sākums" at bounding box center [63, 54] width 105 height 19
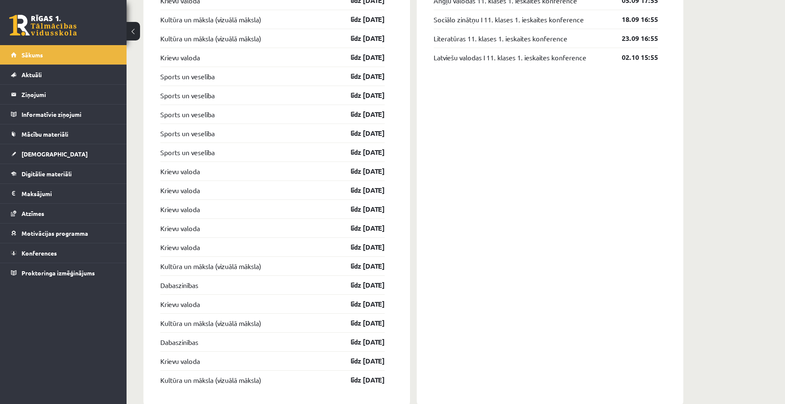
scroll to position [771, 0]
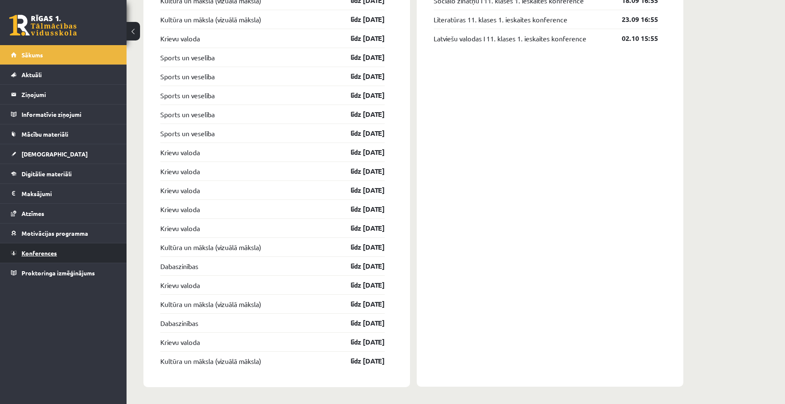
click at [55, 248] on link "Konferences" at bounding box center [63, 252] width 105 height 19
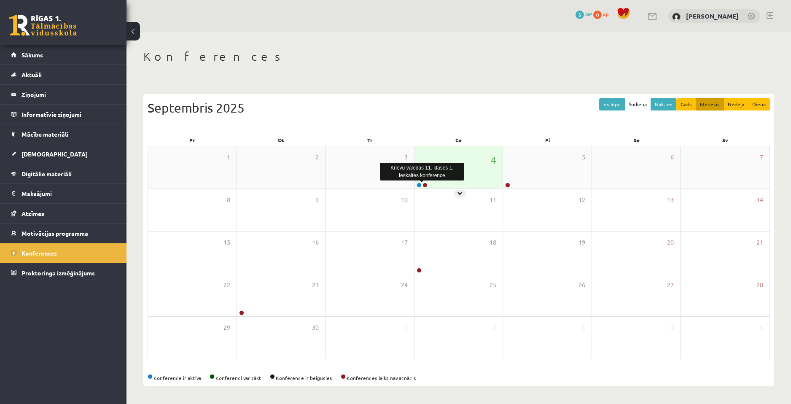
click at [425, 186] on link at bounding box center [425, 185] width 5 height 5
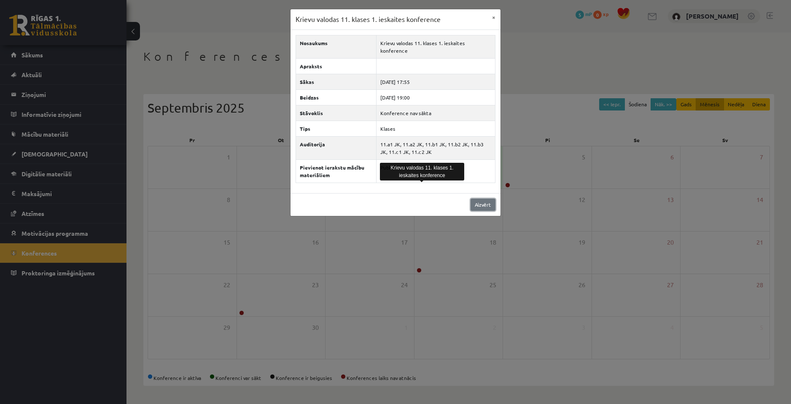
click at [486, 199] on link "Aizvērt" at bounding box center [483, 205] width 25 height 12
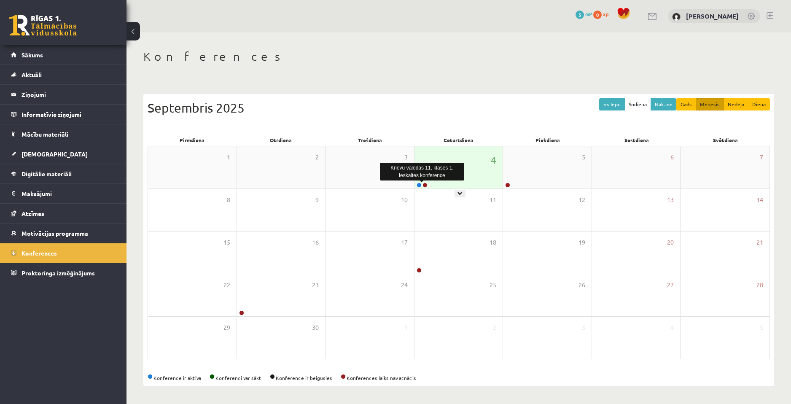
click at [425, 186] on link at bounding box center [425, 185] width 5 height 5
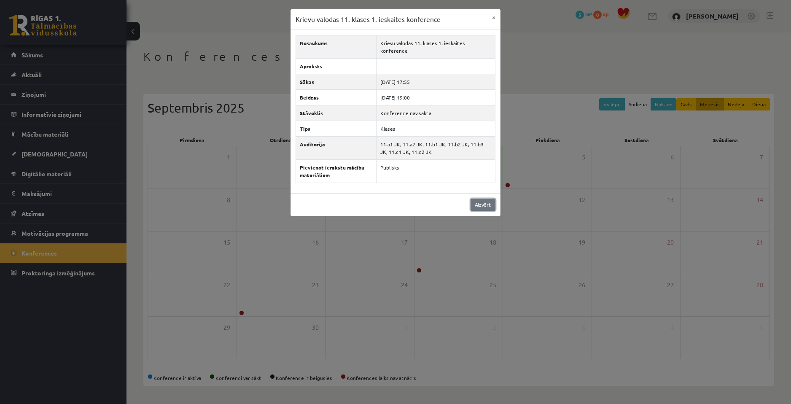
click at [490, 199] on link "Aizvērt" at bounding box center [483, 205] width 25 height 12
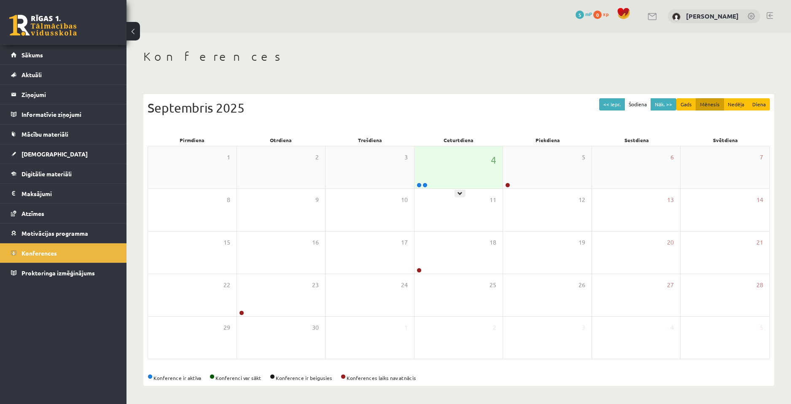
click at [427, 188] on div at bounding box center [422, 186] width 14 height 6
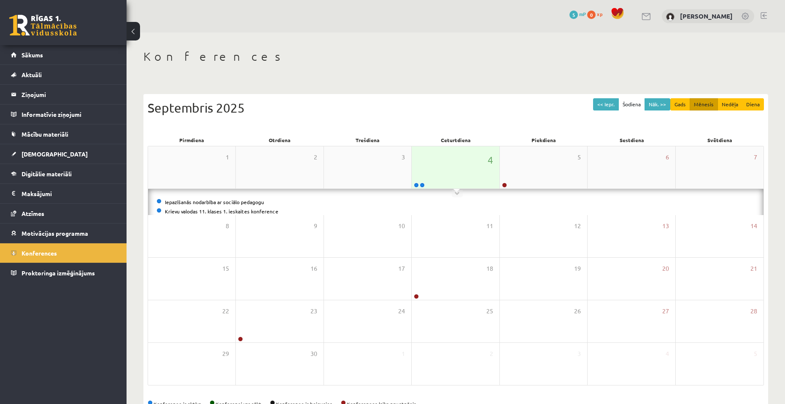
click at [425, 186] on div at bounding box center [419, 186] width 14 height 6
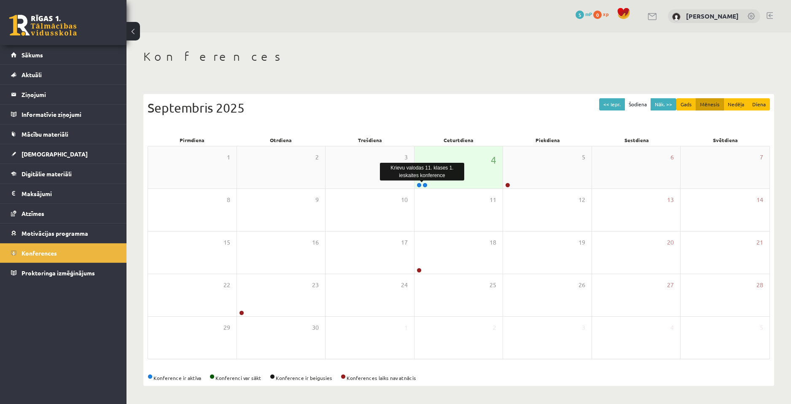
click at [424, 185] on link at bounding box center [425, 185] width 5 height 5
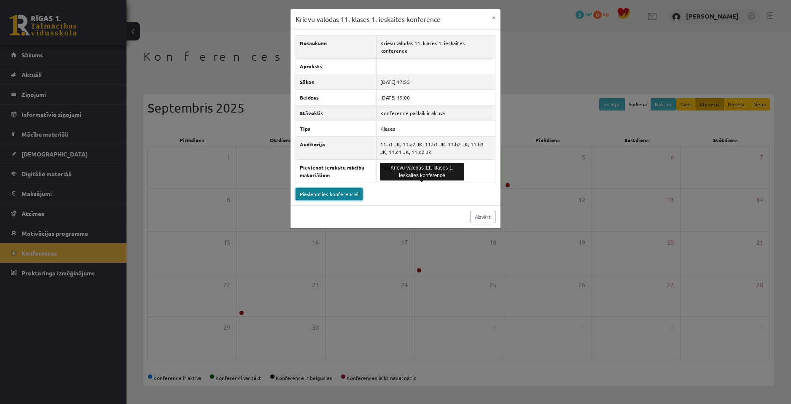
click at [336, 188] on link "Pievienoties konferencei" at bounding box center [329, 194] width 67 height 12
